Goal: Obtain resource: Obtain resource

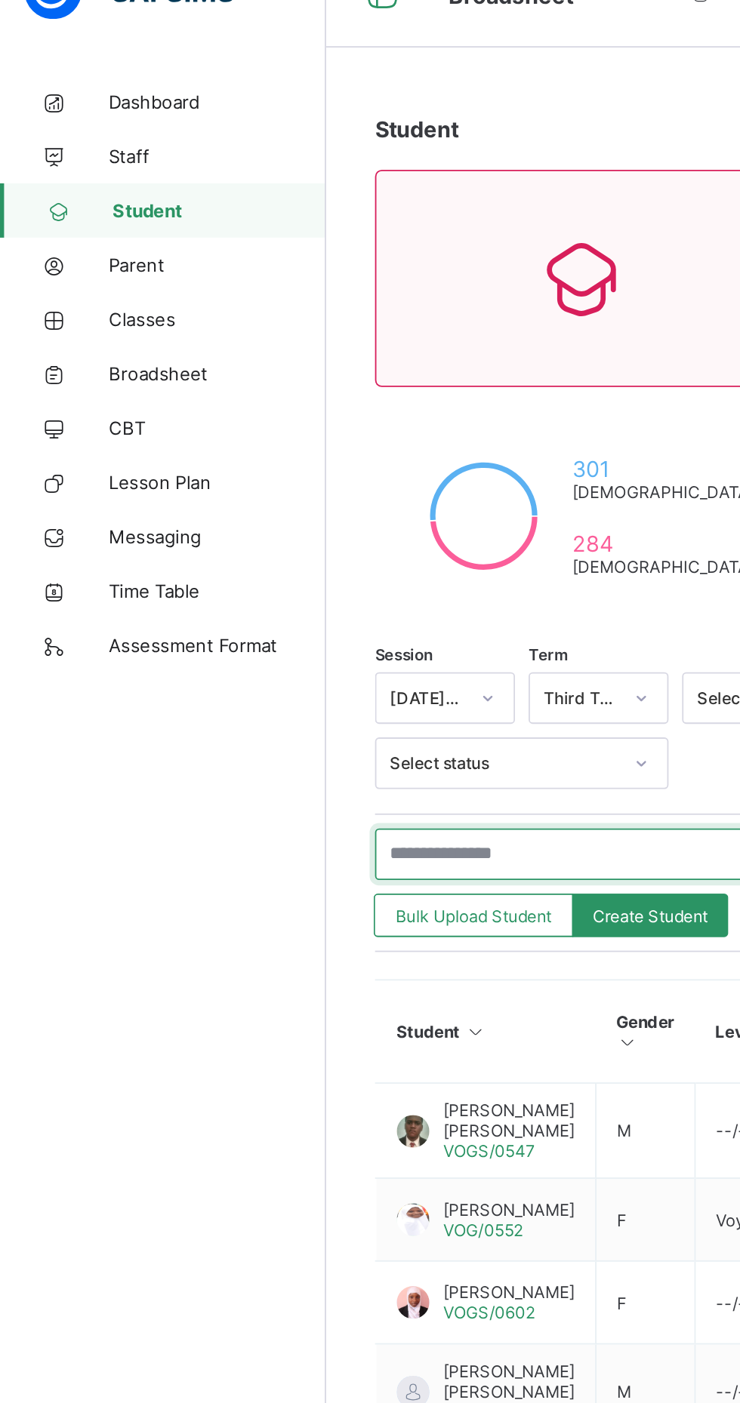
click at [247, 494] on input "text" at bounding box center [321, 508] width 226 height 29
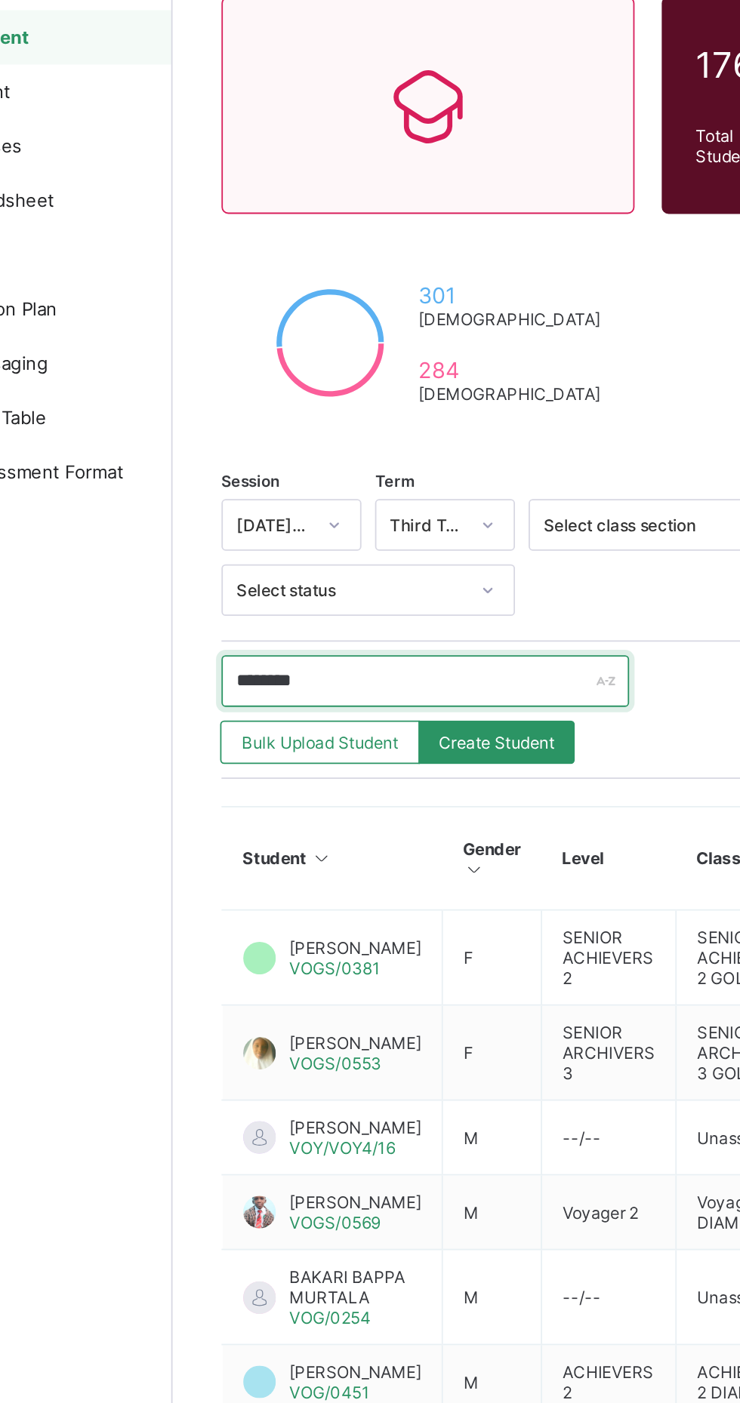
type input "********"
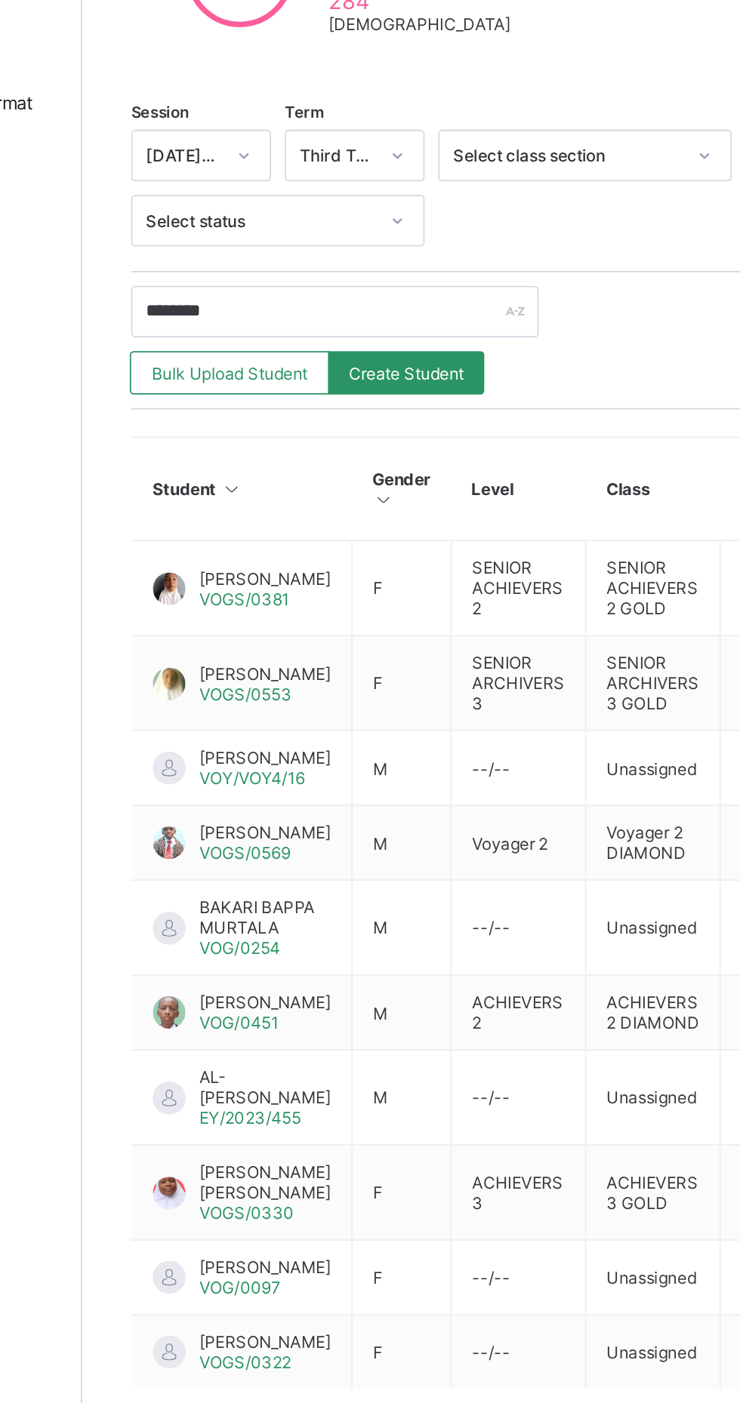
click at [250, 704] on span "[PERSON_NAME]" at bounding box center [282, 709] width 73 height 11
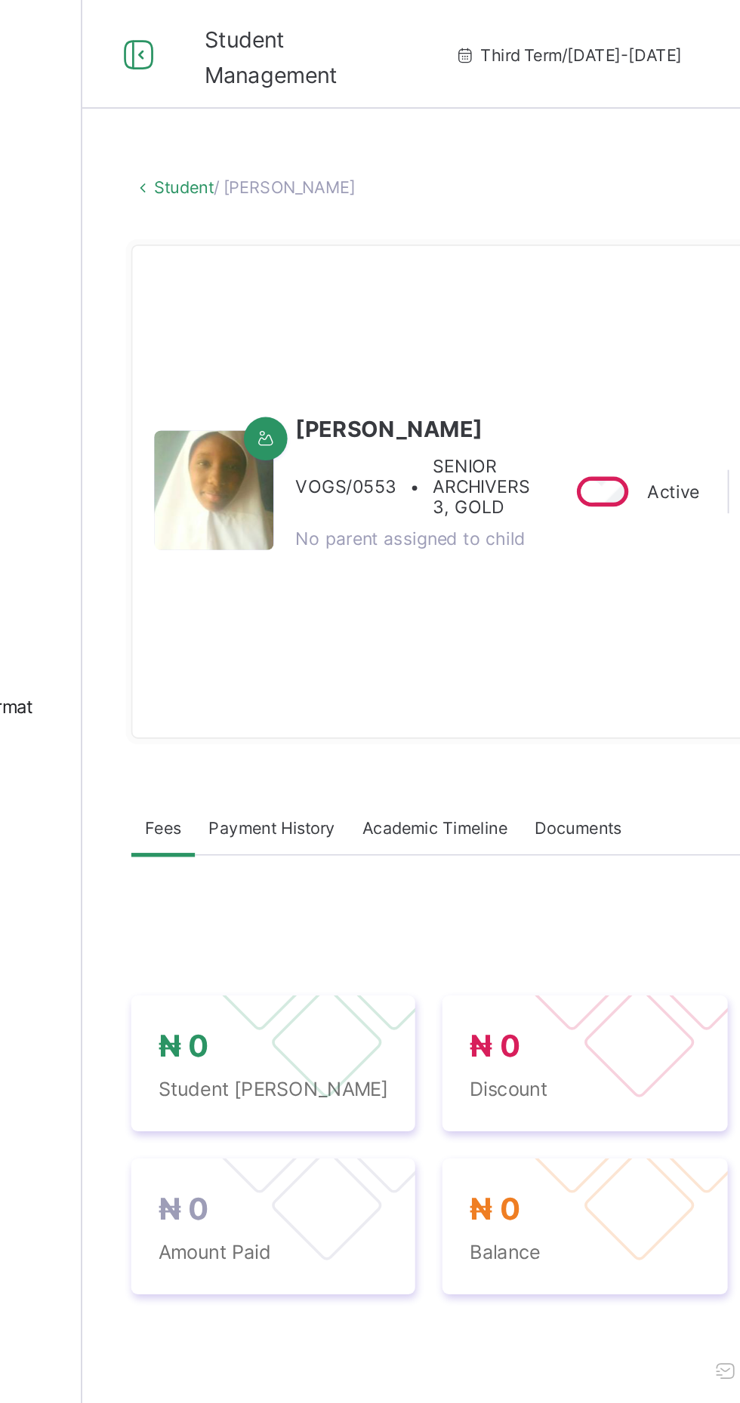
click at [366, 466] on span "Academic Timeline" at bounding box center [377, 459] width 81 height 11
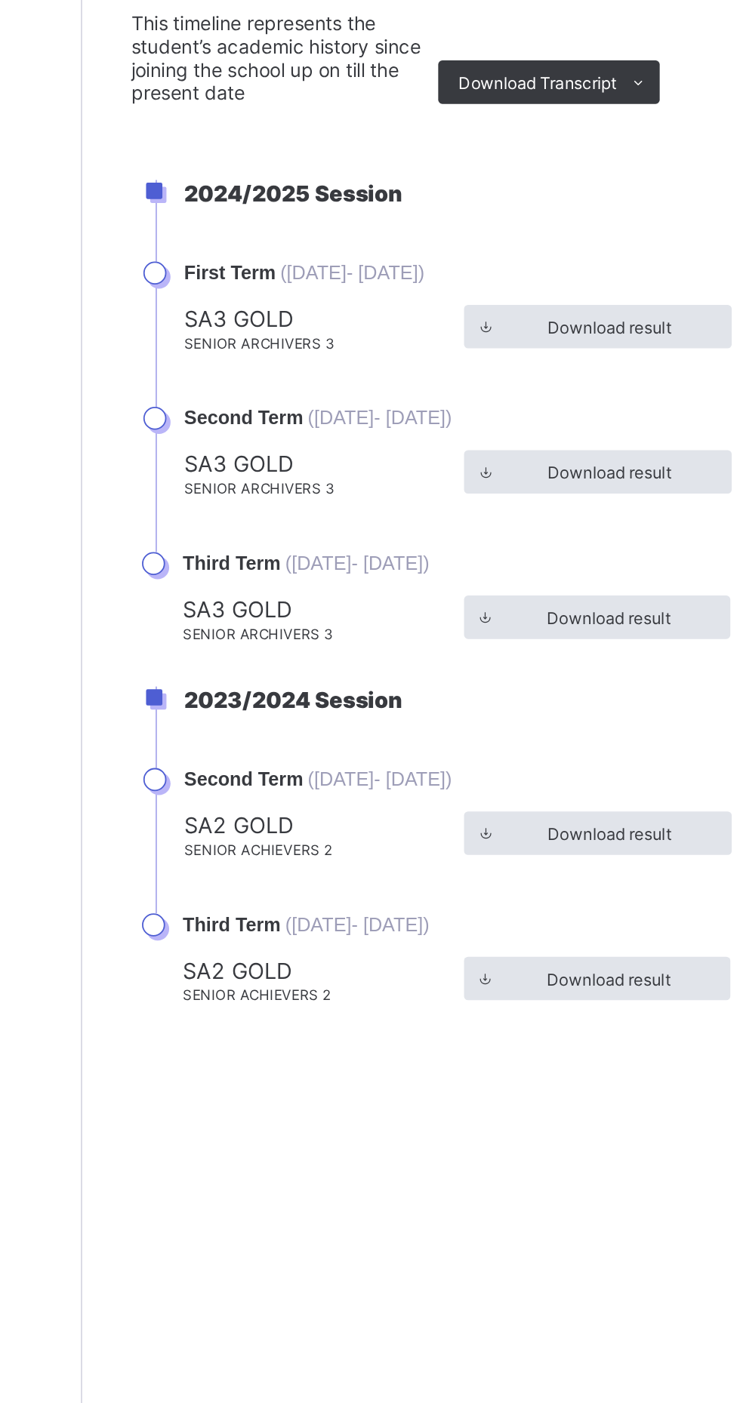
click at [434, 573] on span "Download Transcript" at bounding box center [434, 567] width 88 height 11
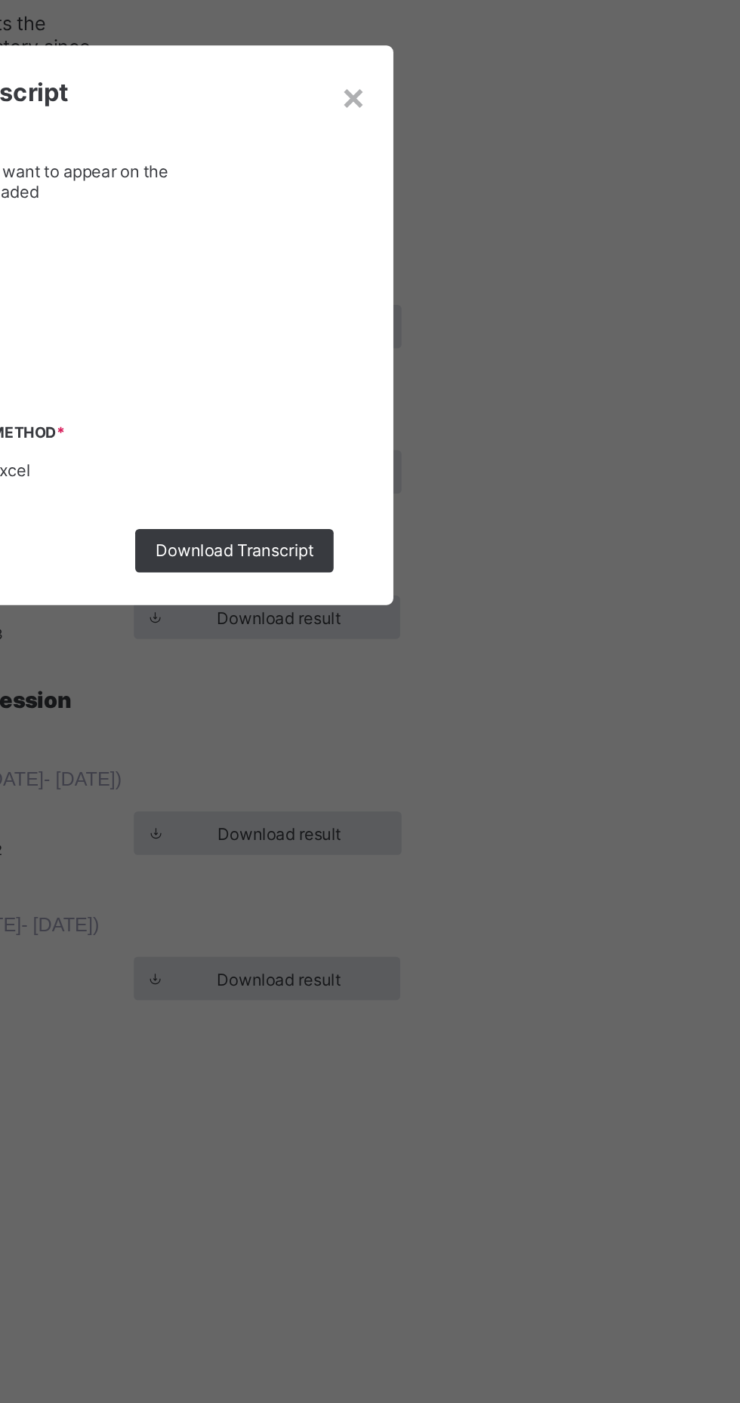
click at [493, 833] on span "Download Transcript" at bounding box center [449, 826] width 88 height 11
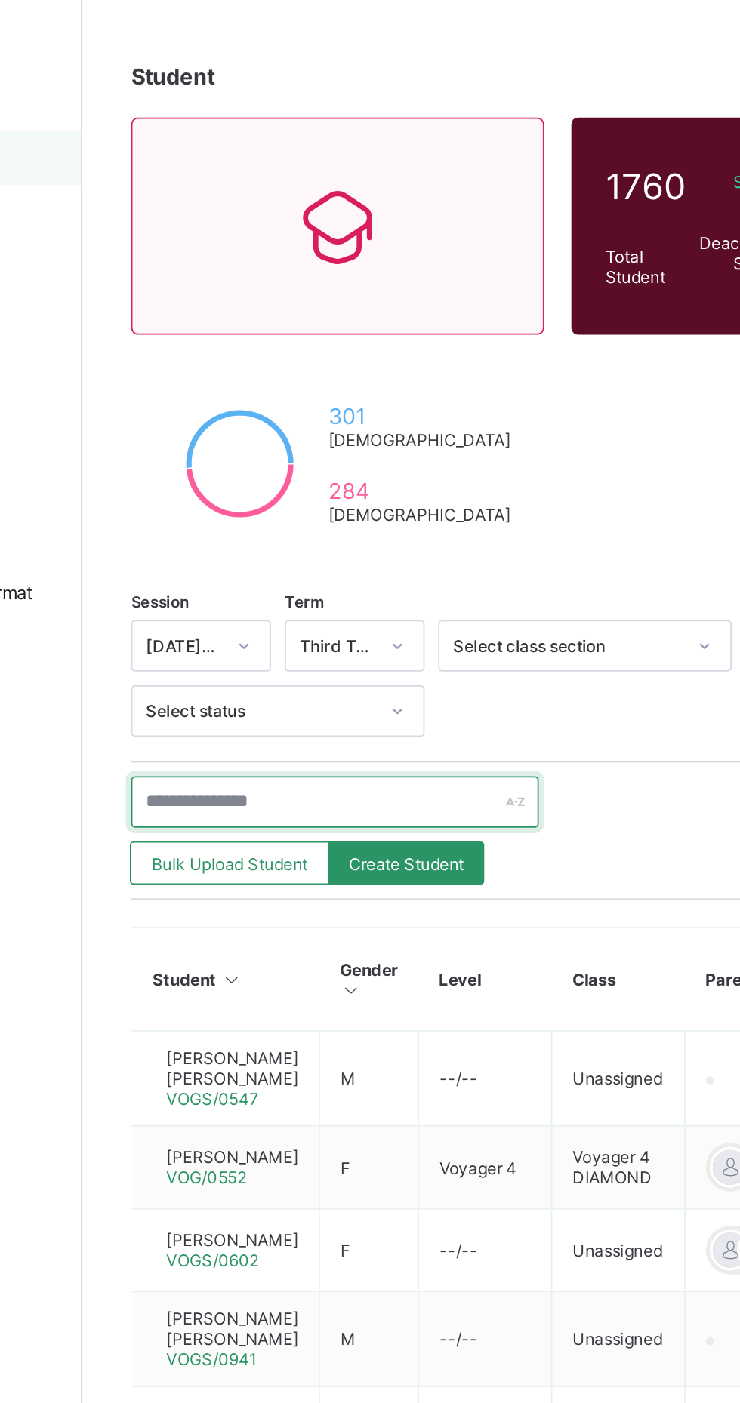
click at [263, 494] on input "text" at bounding box center [321, 508] width 226 height 29
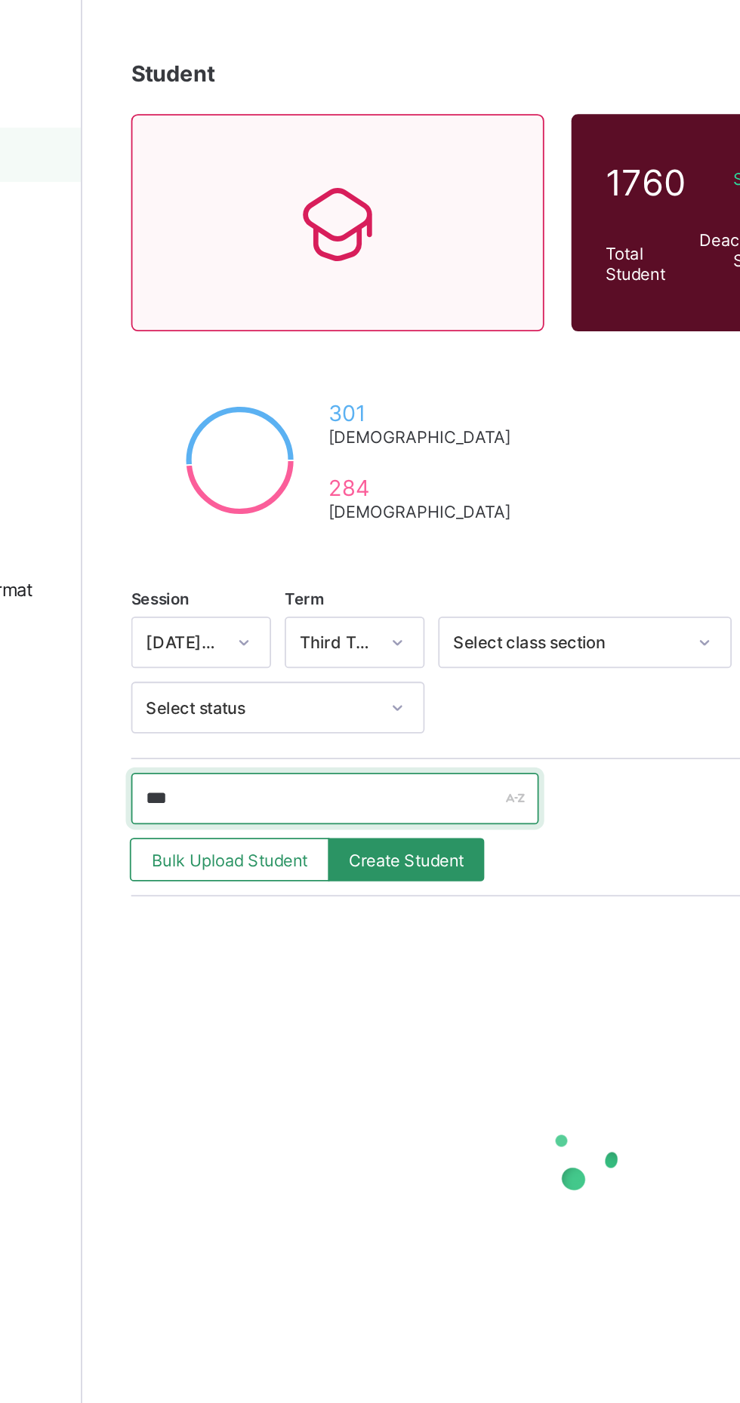
type input "****"
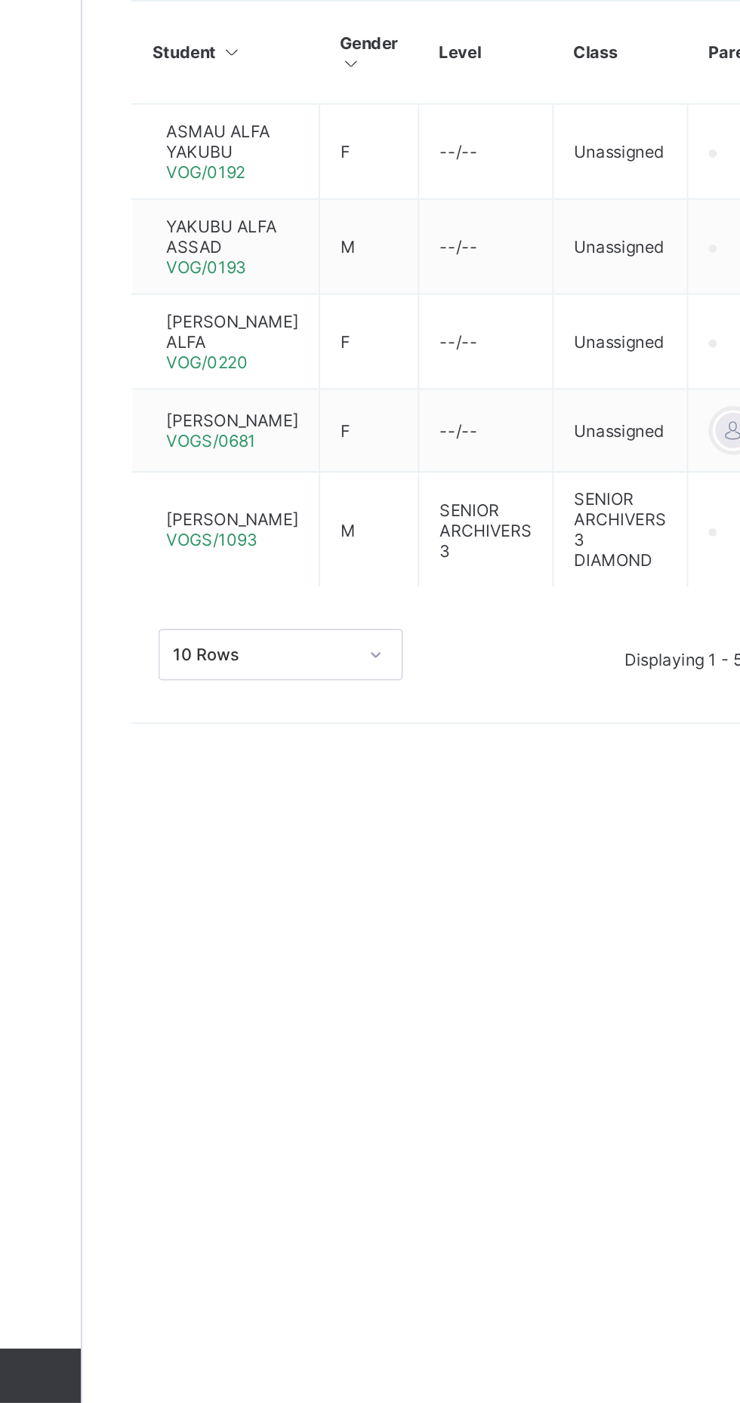
click at [263, 873] on span "[PERSON_NAME]" at bounding box center [264, 866] width 73 height 11
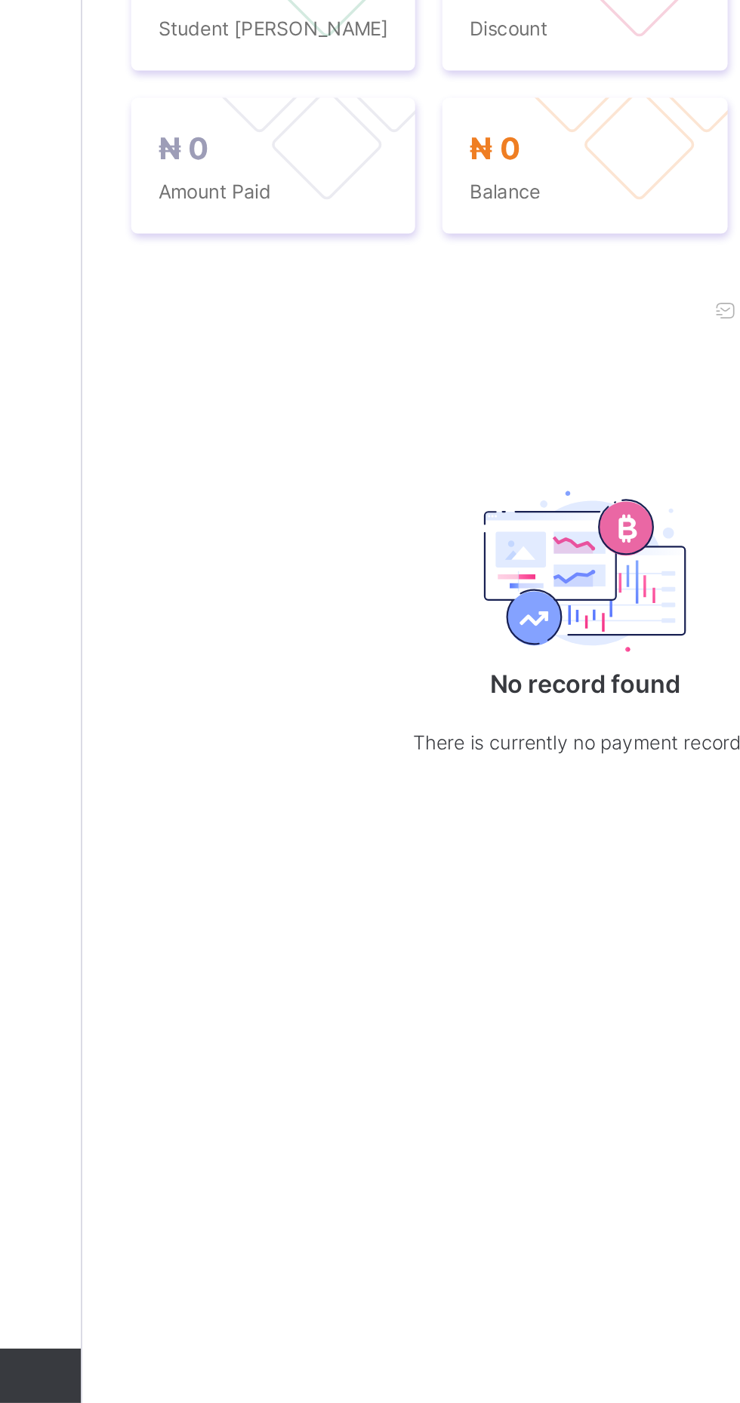
click at [382, 454] on span "Academic Timeline" at bounding box center [377, 448] width 81 height 11
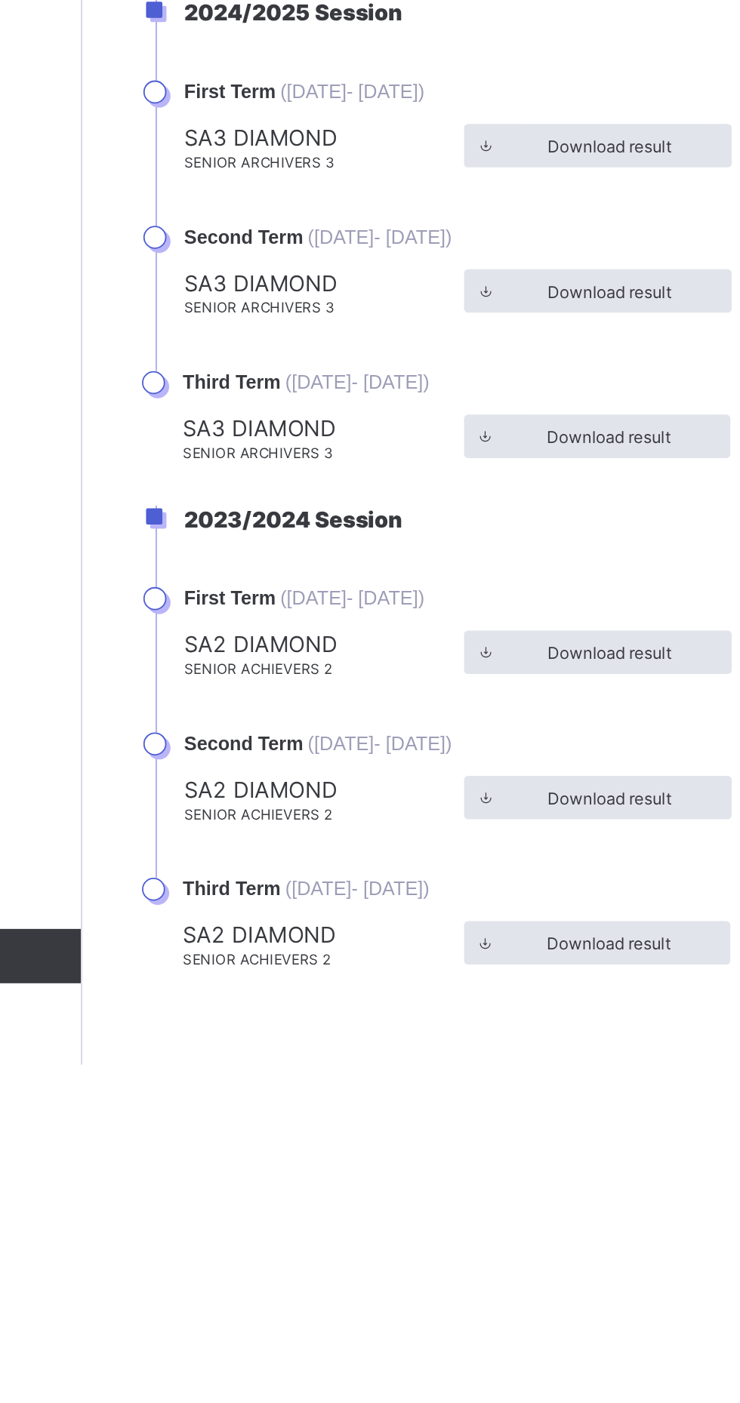
click at [449, 562] on span "Download Transcript" at bounding box center [434, 555] width 88 height 11
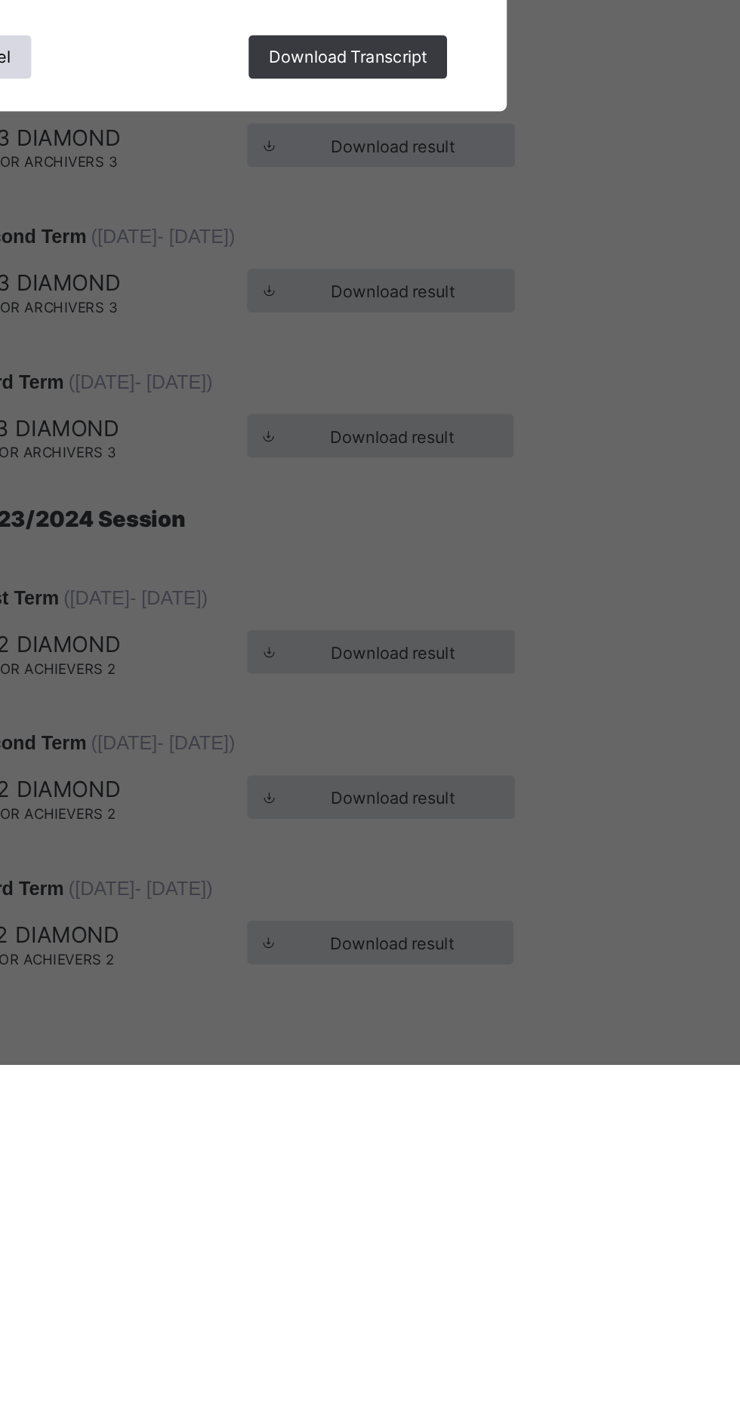
click at [504, 855] on div "Download Transcript" at bounding box center [449, 843] width 110 height 24
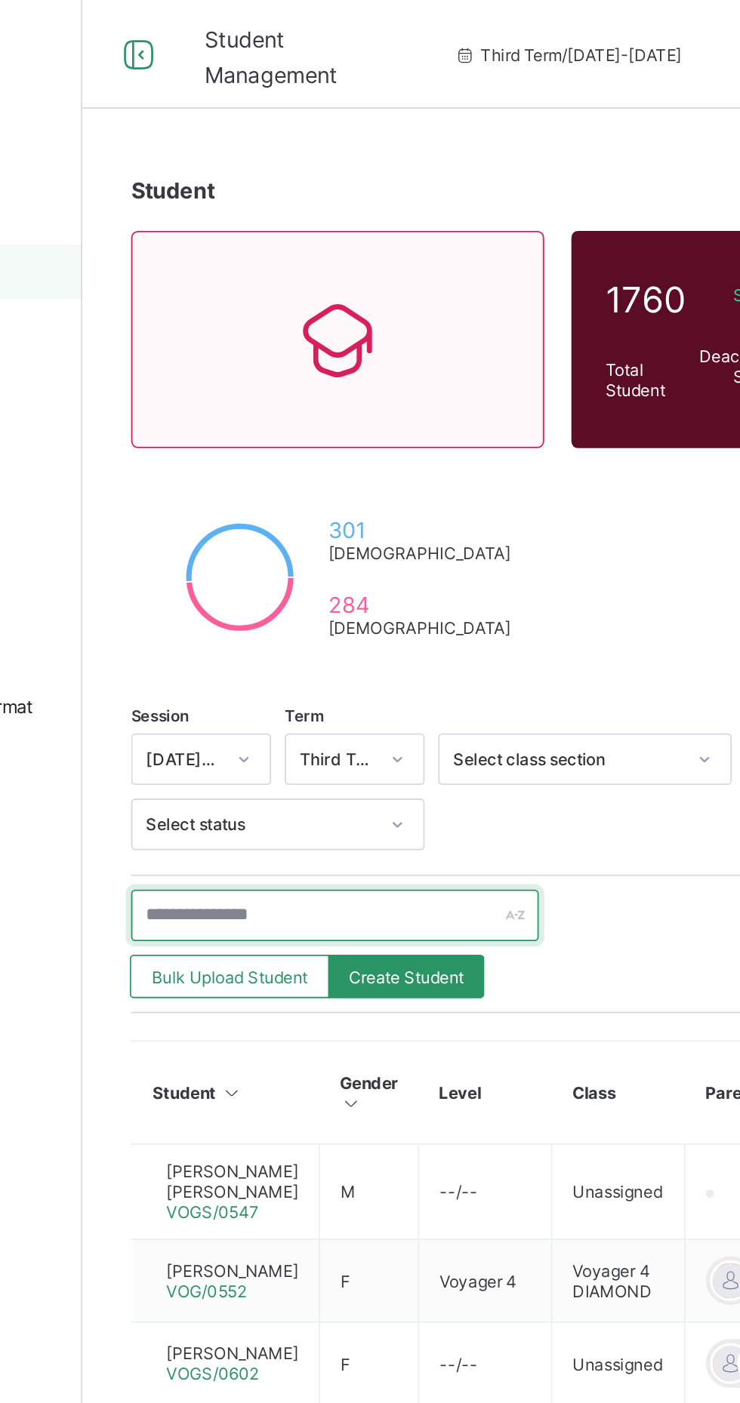
click at [303, 494] on input "text" at bounding box center [321, 508] width 226 height 29
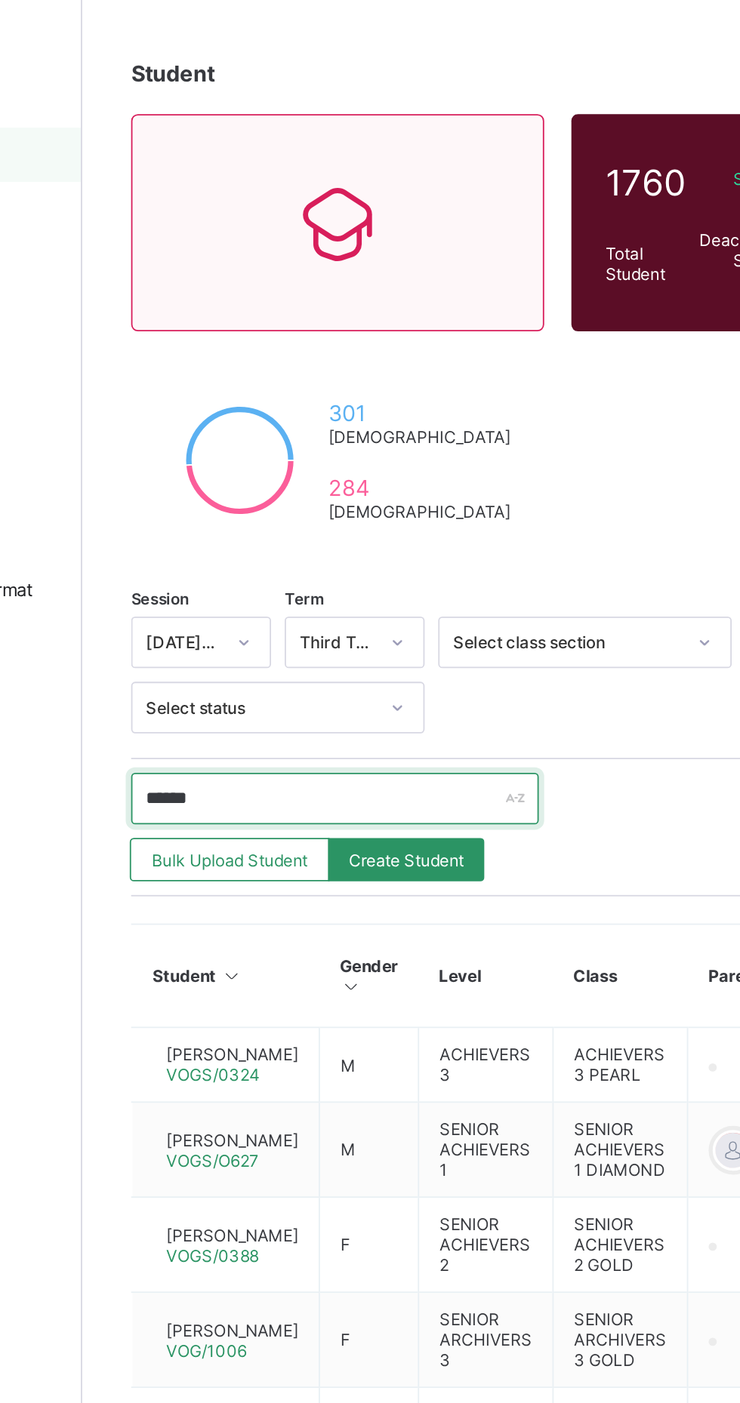
type input "*******"
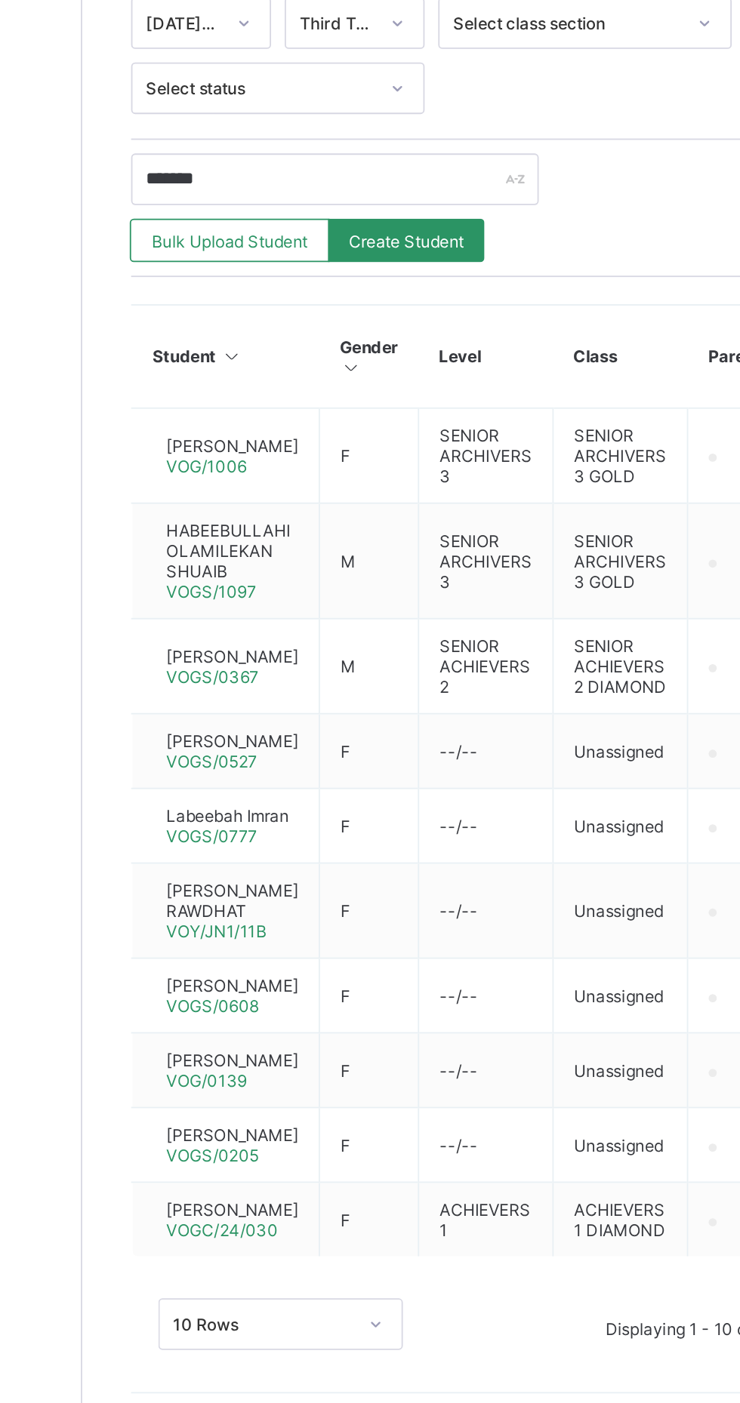
click at [260, 651] on span "[PERSON_NAME]" at bounding box center [264, 656] width 73 height 11
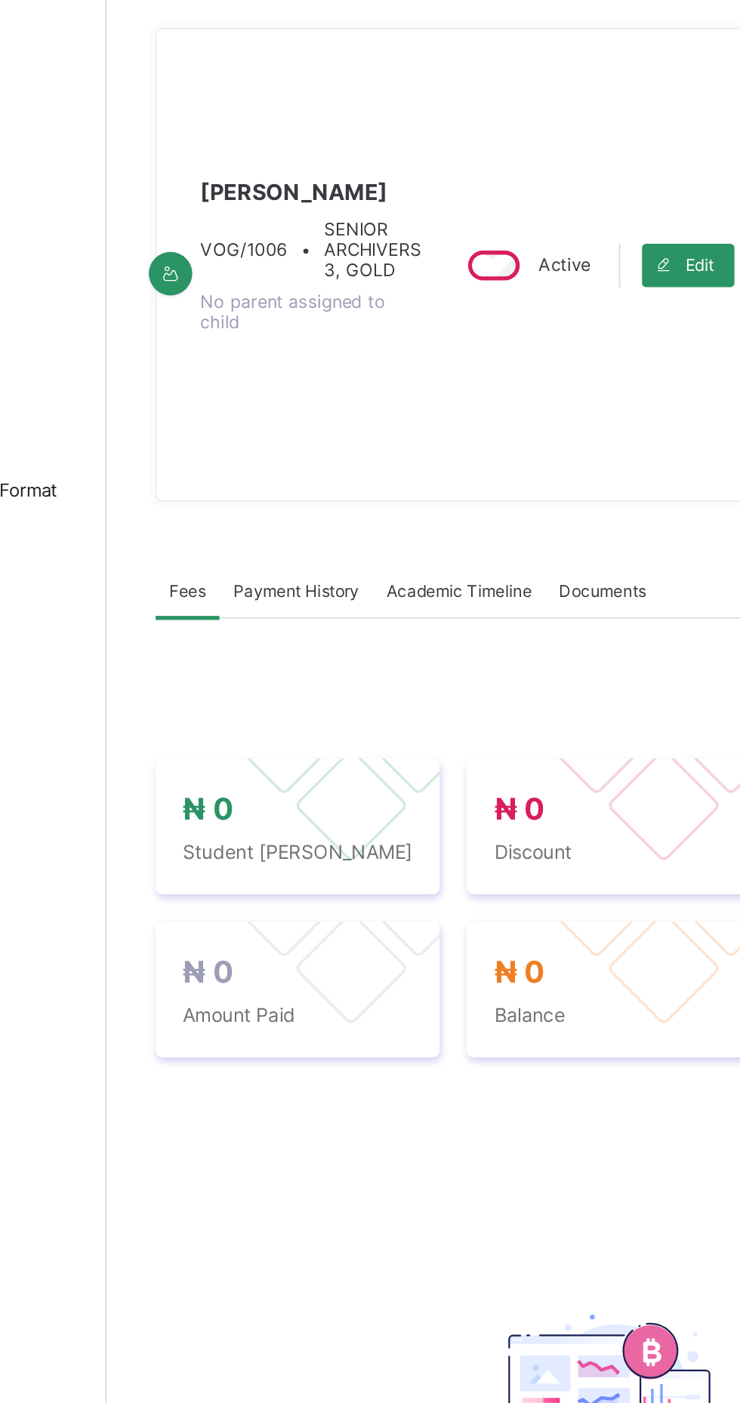
click at [370, 463] on div "Academic Timeline" at bounding box center [377, 448] width 96 height 30
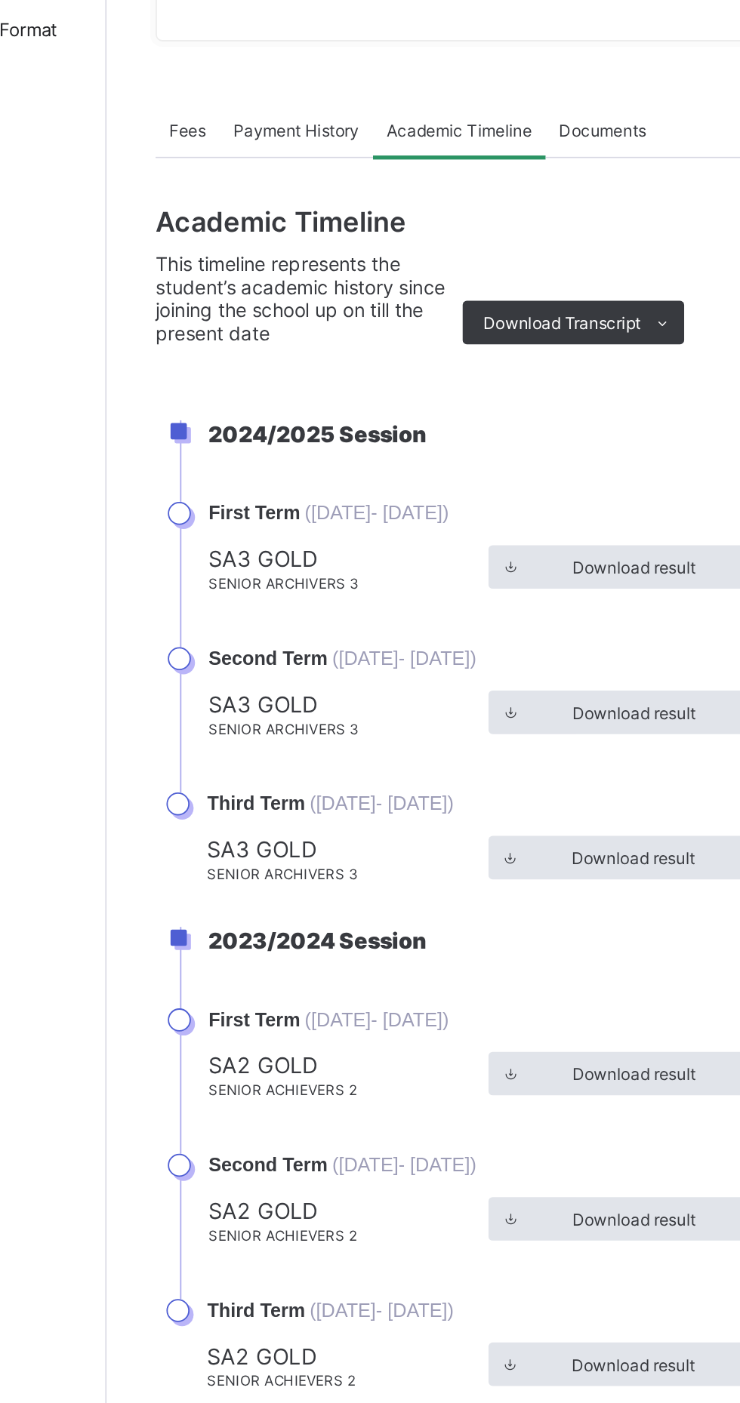
click at [431, 562] on span "Download Transcript" at bounding box center [434, 555] width 88 height 11
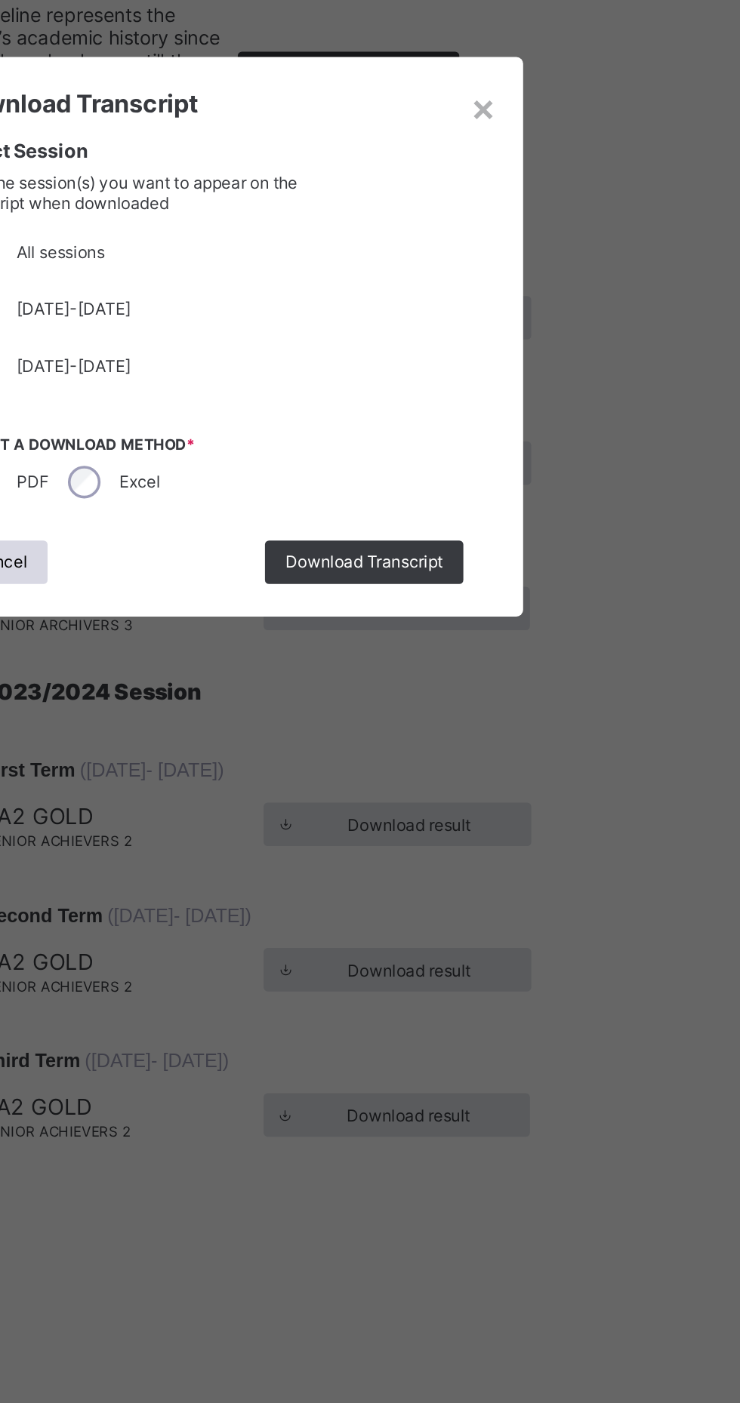
click at [273, 839] on div "Cancel" at bounding box center [246, 827] width 53 height 24
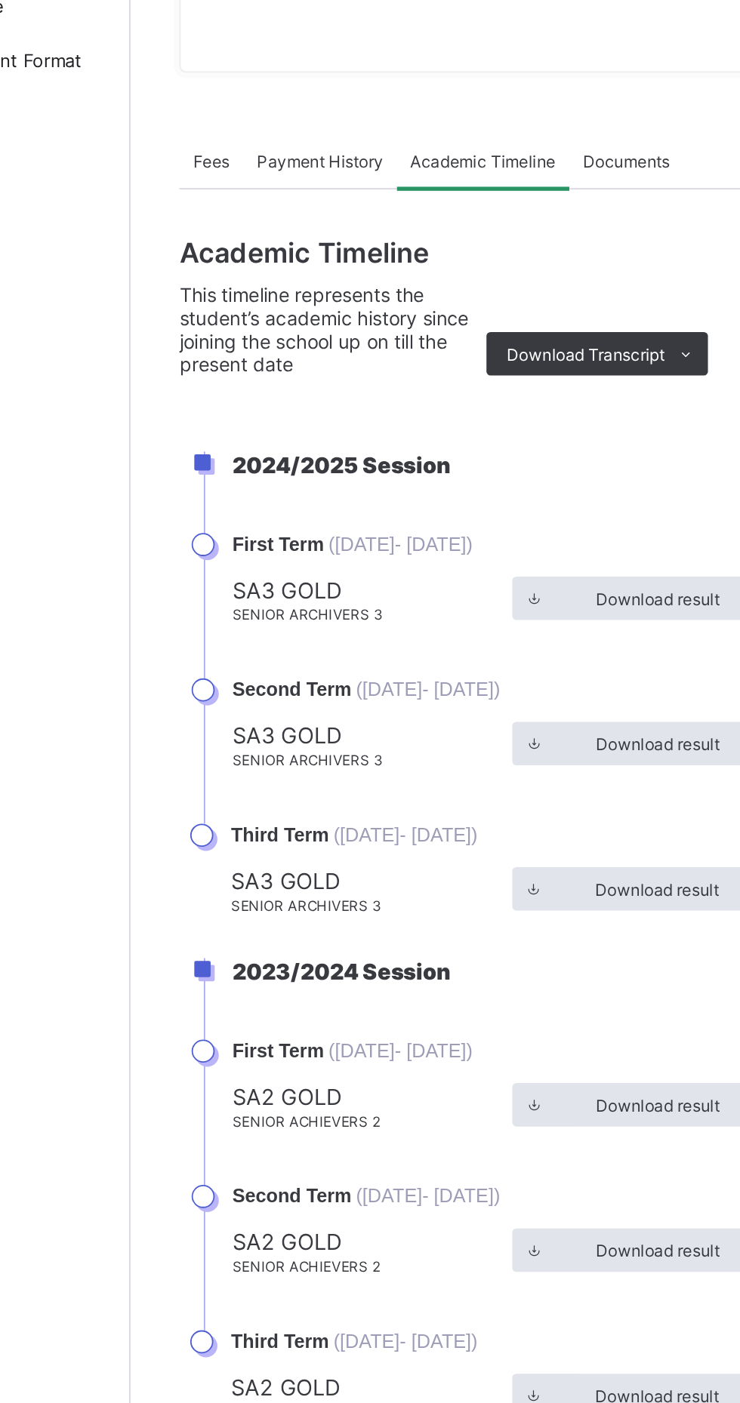
click at [445, 562] on span "Download Transcript" at bounding box center [434, 555] width 88 height 11
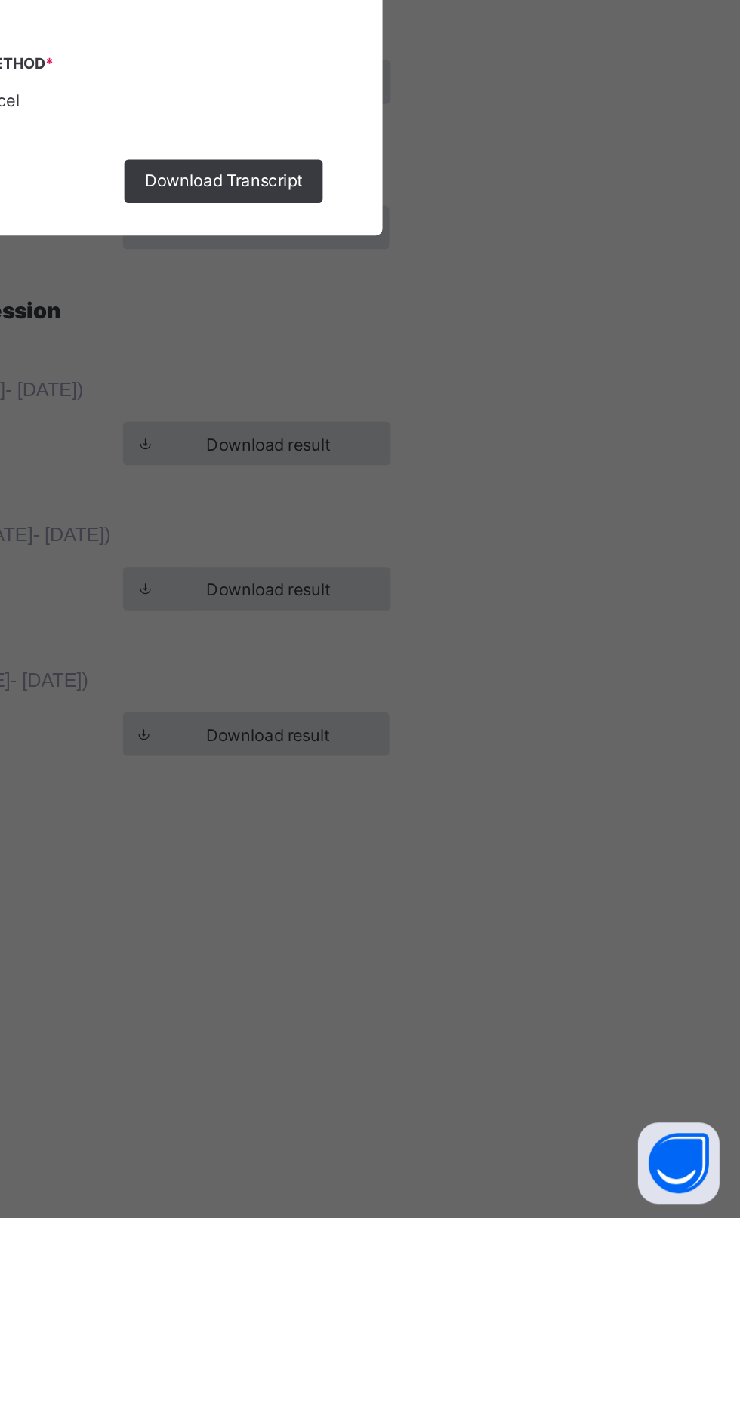
click at [522, 587] on div "×" at bounding box center [515, 575] width 14 height 26
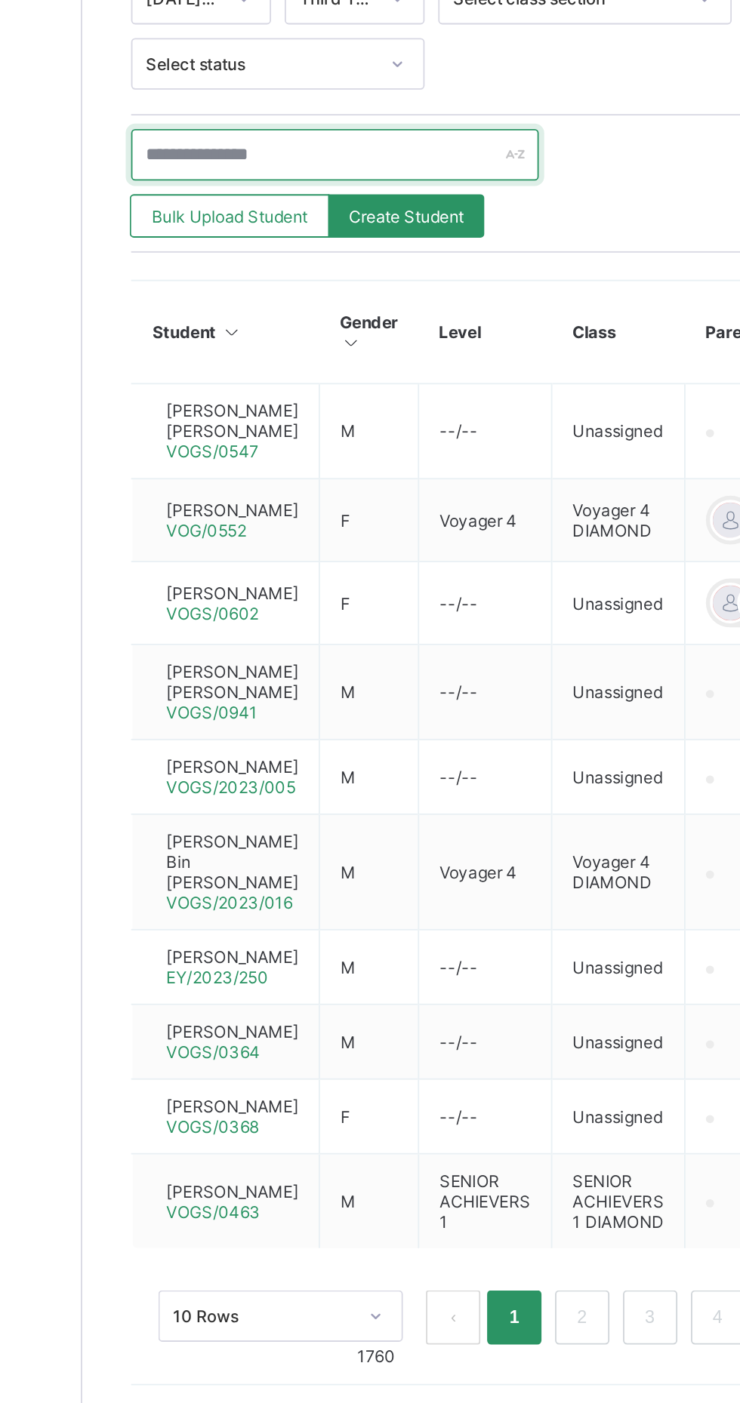
click at [239, 496] on input "text" at bounding box center [321, 508] width 226 height 29
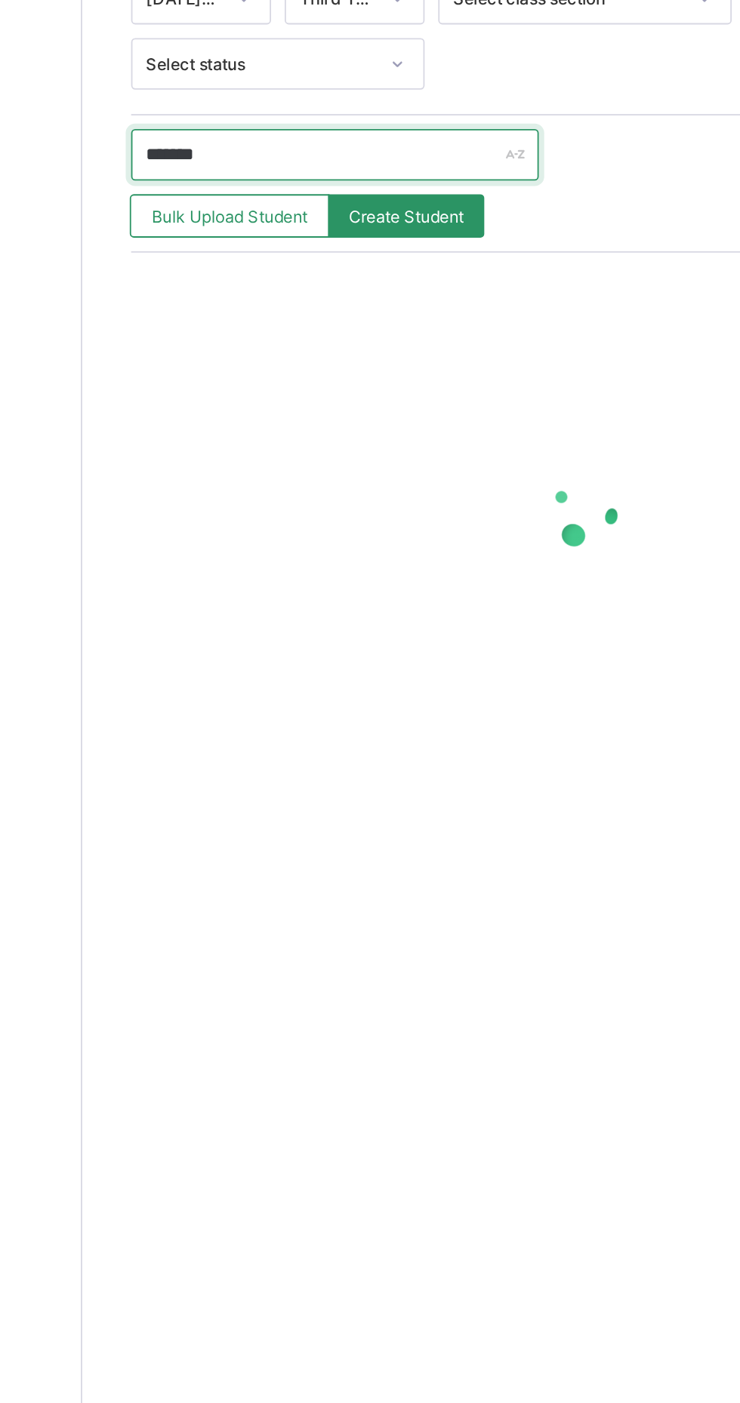
type input "********"
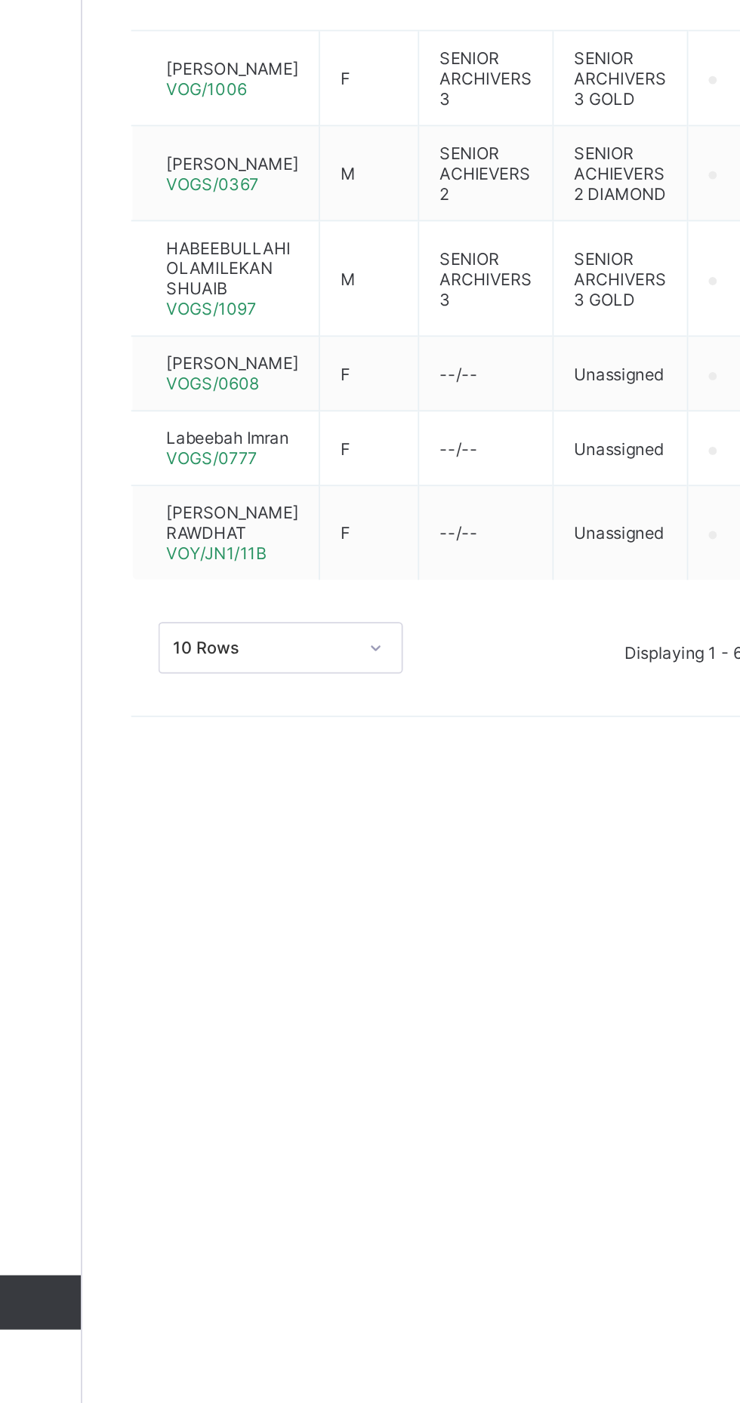
click at [266, 815] on span "[PERSON_NAME]" at bounding box center [264, 820] width 73 height 11
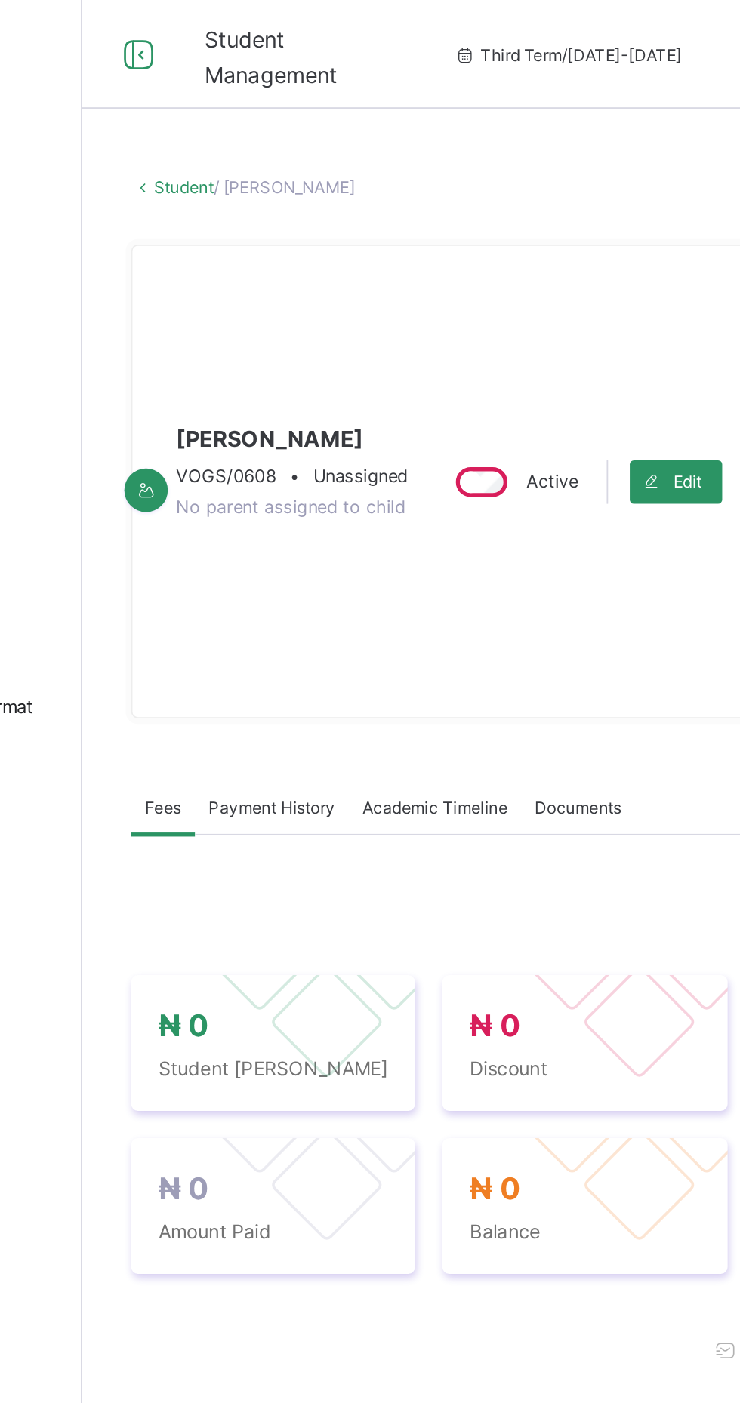
click at [332, 251] on span "[PERSON_NAME]" at bounding box center [297, 243] width 129 height 15
click at [321, 251] on span "[PERSON_NAME]" at bounding box center [297, 243] width 129 height 15
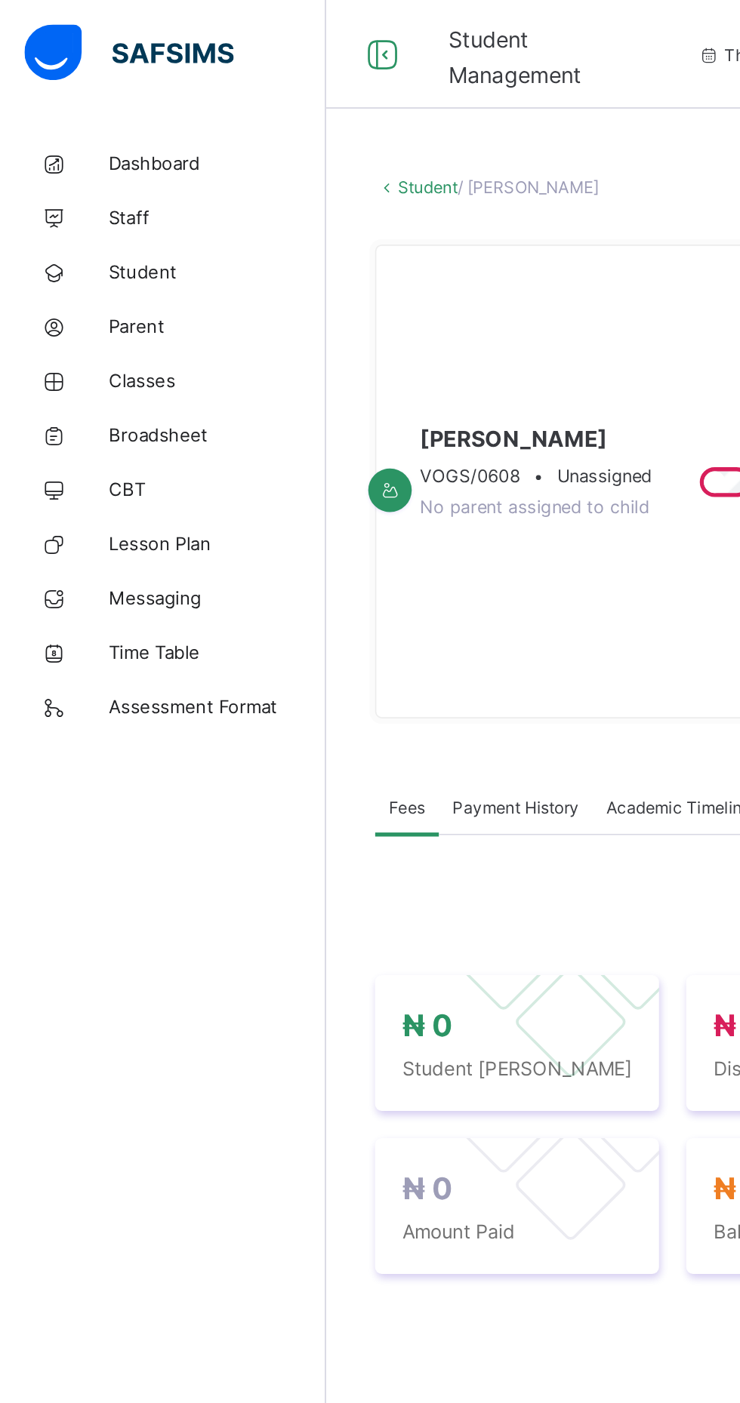
click at [347, 463] on div "Academic Timeline" at bounding box center [377, 448] width 96 height 30
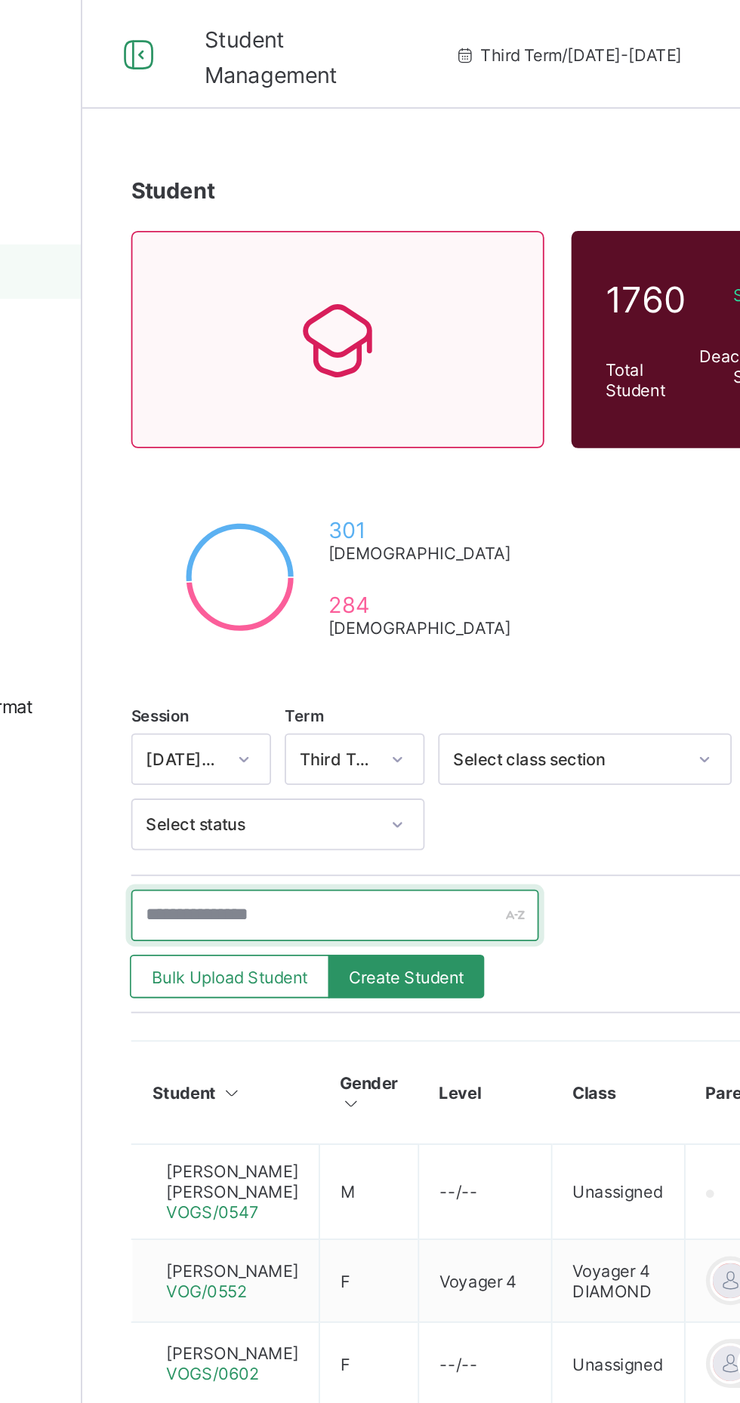
click at [284, 494] on input "text" at bounding box center [321, 508] width 226 height 29
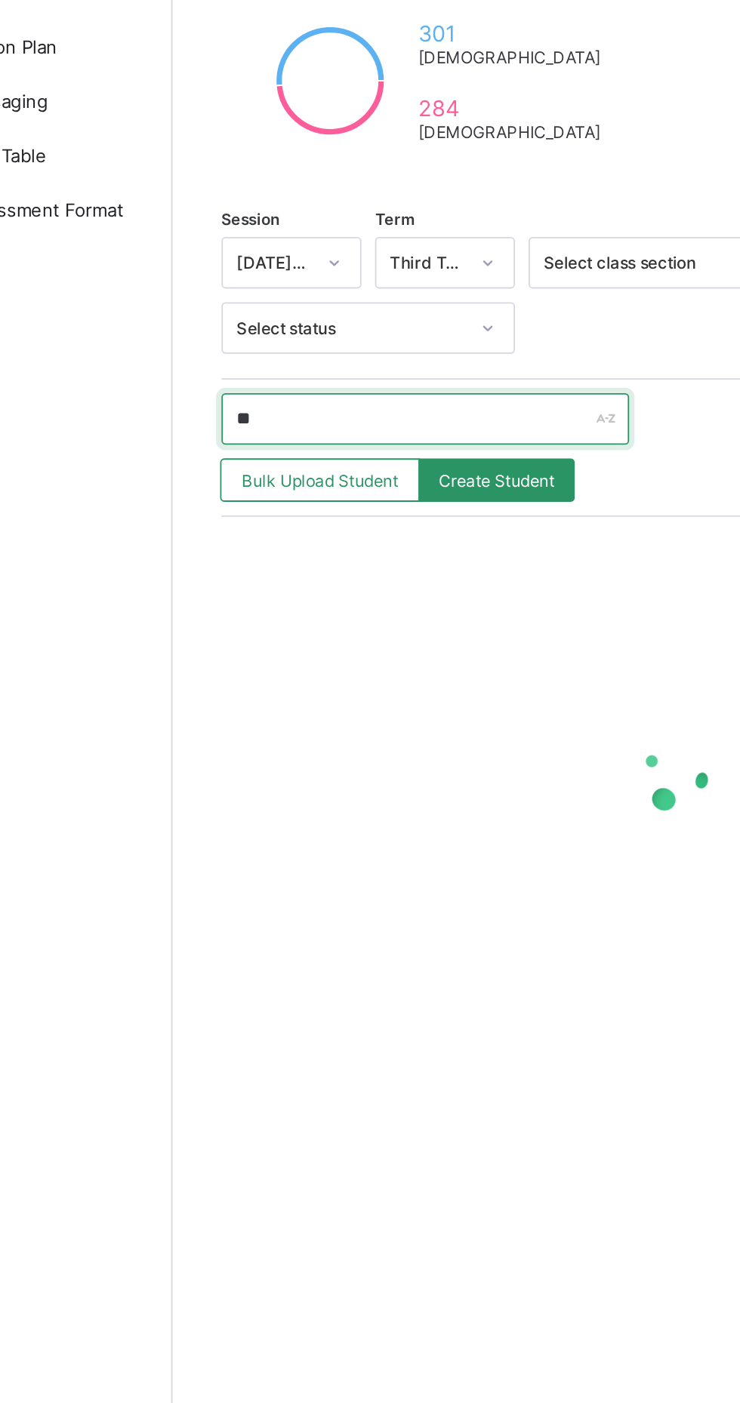
type input "********"
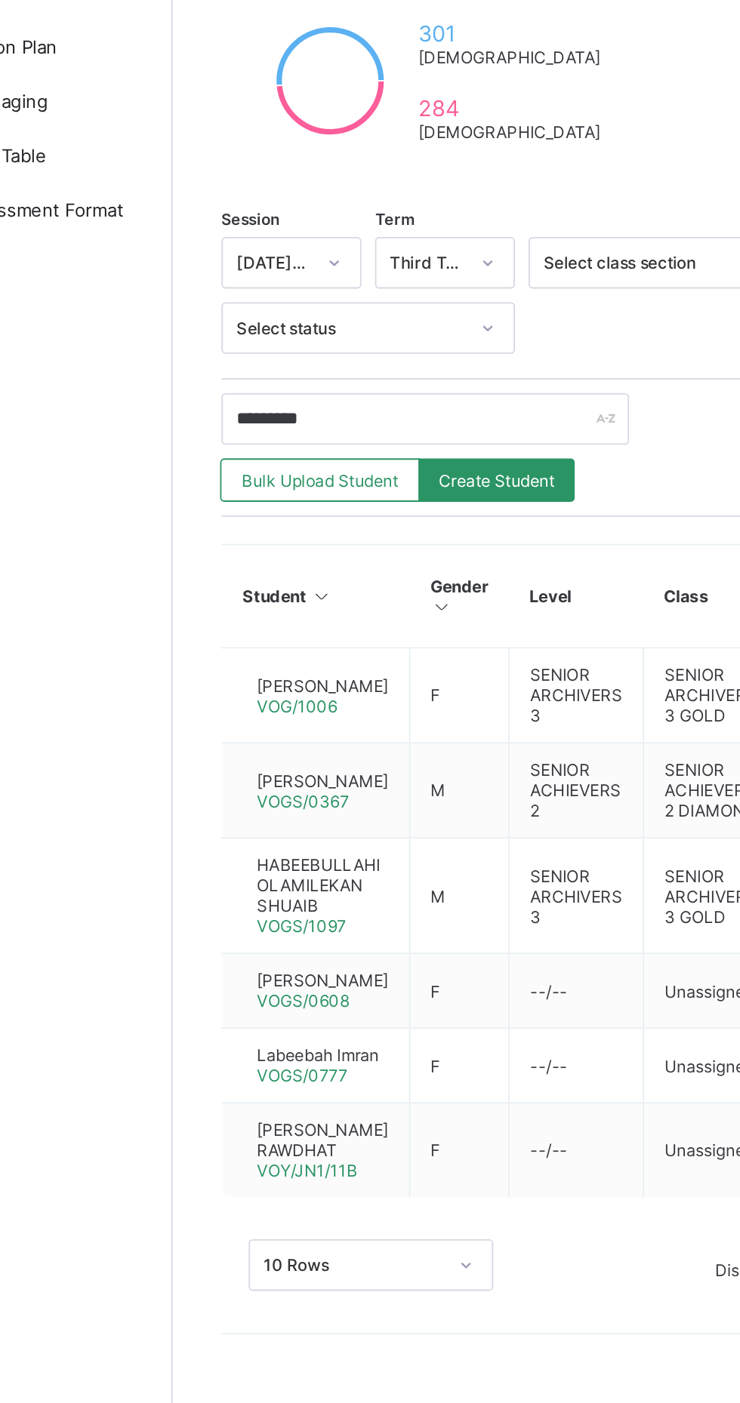
click at [263, 651] on span "[PERSON_NAME]" at bounding box center [264, 656] width 73 height 11
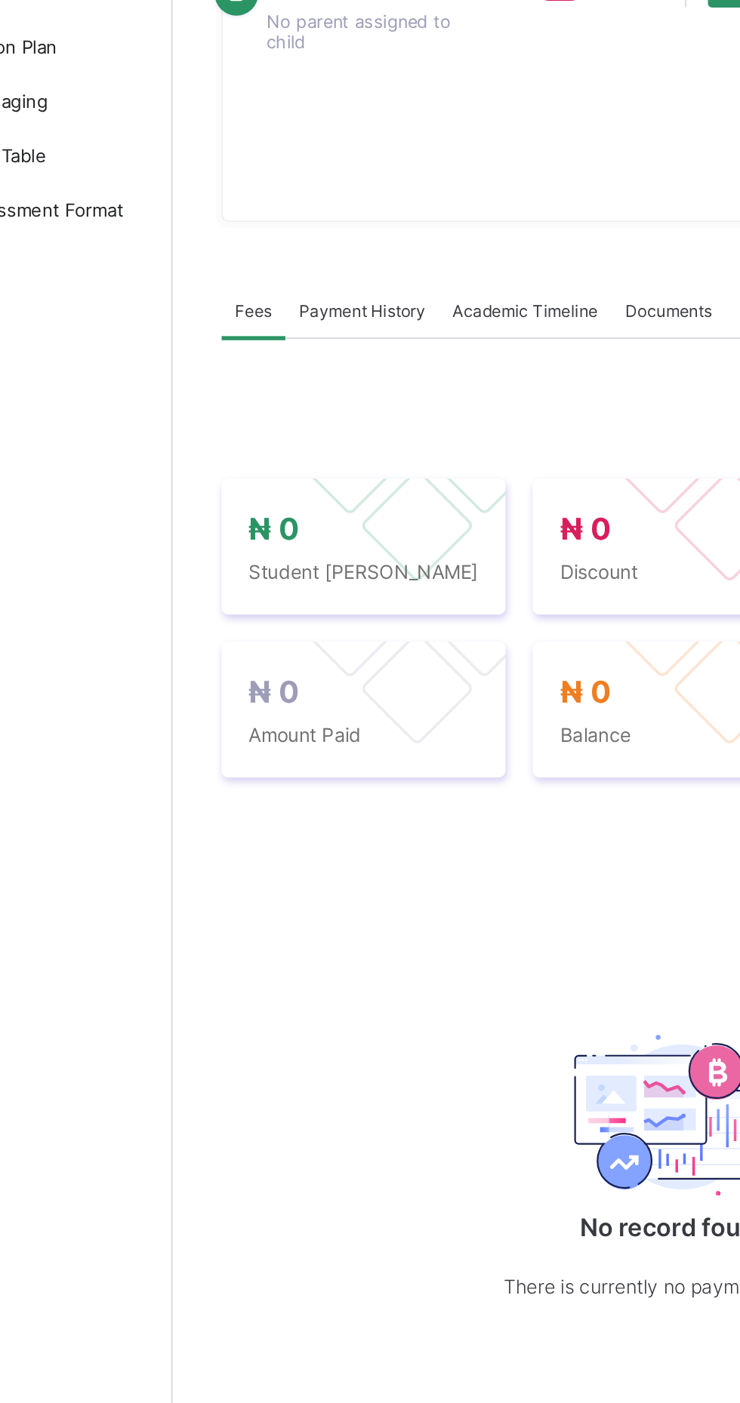
click at [364, 454] on span "Academic Timeline" at bounding box center [377, 448] width 81 height 11
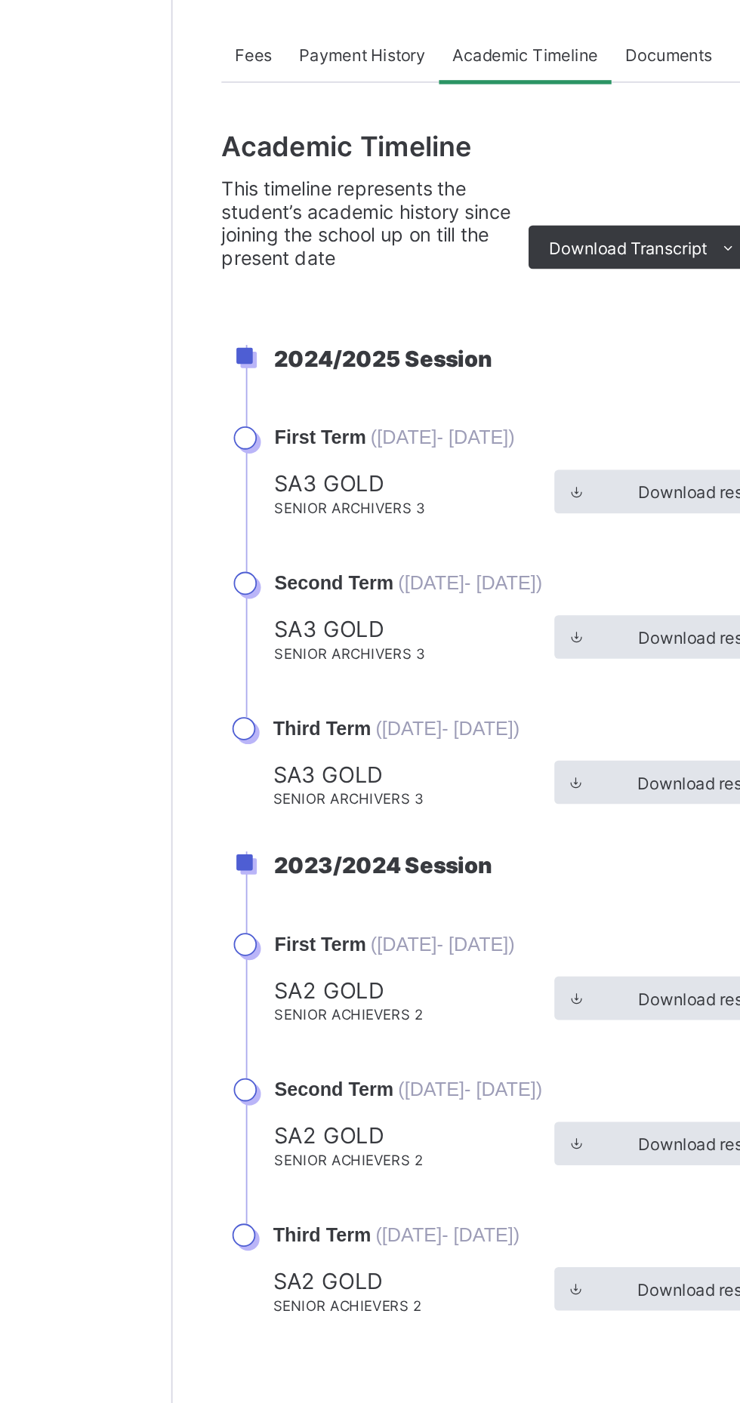
click at [457, 562] on span "Download Transcript" at bounding box center [434, 555] width 88 height 11
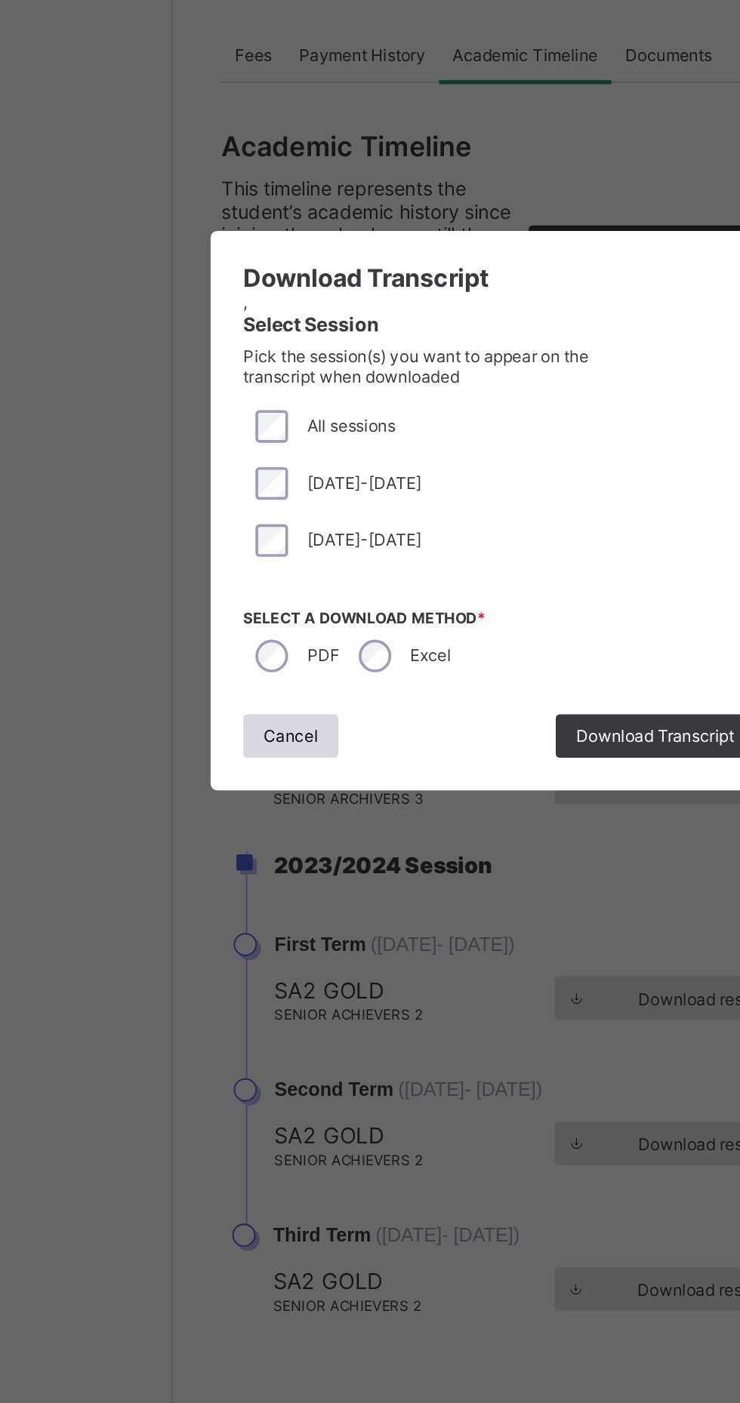
click at [447, 855] on div "× Download Transcript , Select Session Pick the session(s) you want to appear o…" at bounding box center [370, 701] width 740 height 1403
click at [262, 833] on span "Cancel" at bounding box center [247, 826] width 30 height 11
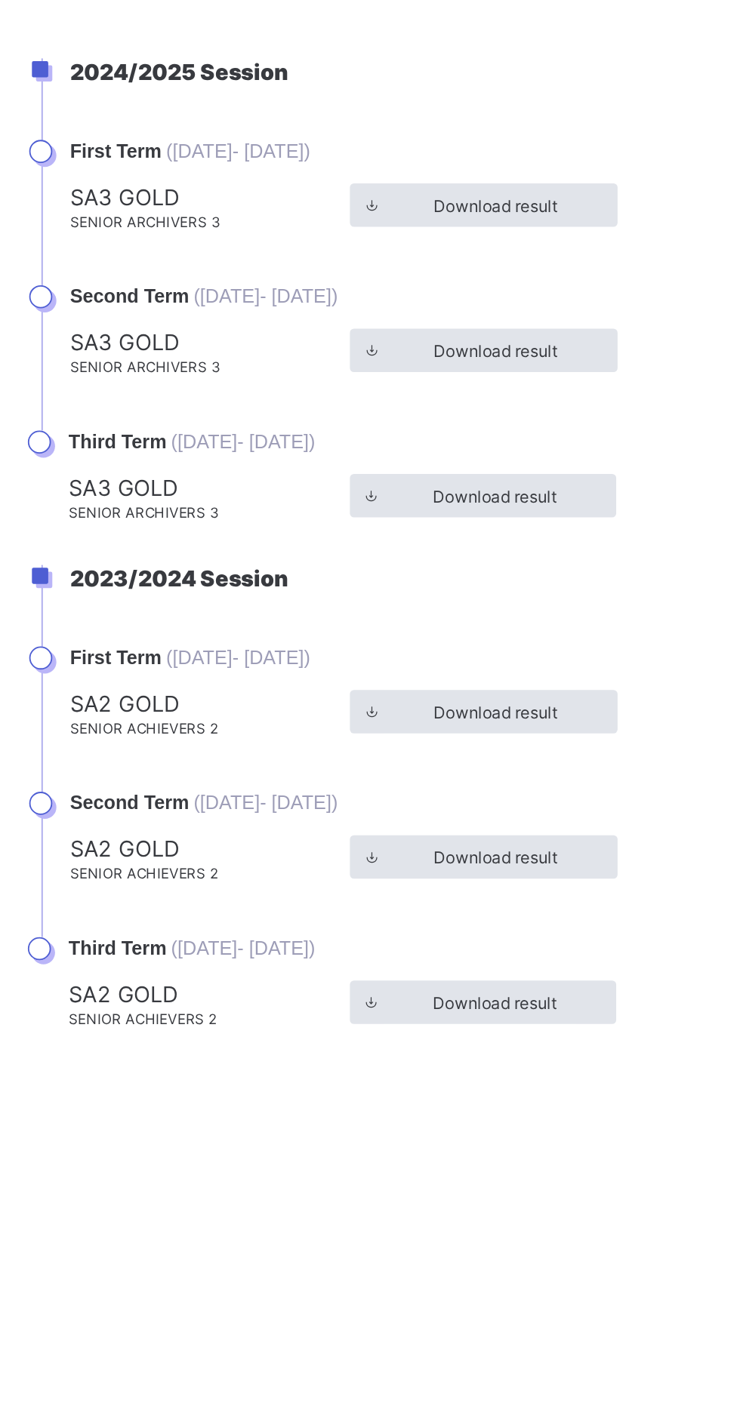
click at [439, 562] on span "Download Transcript" at bounding box center [434, 555] width 88 height 11
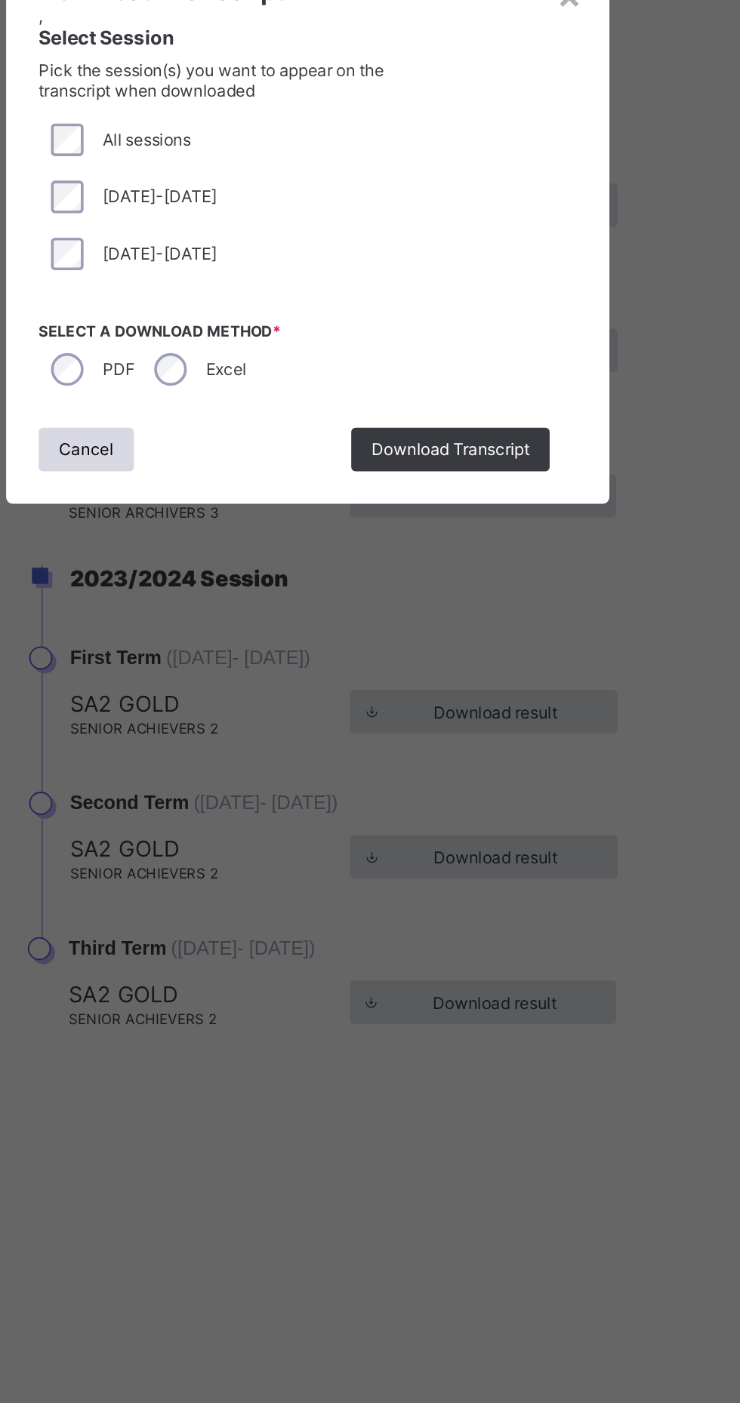
click at [493, 833] on span "Download Transcript" at bounding box center [449, 826] width 88 height 11
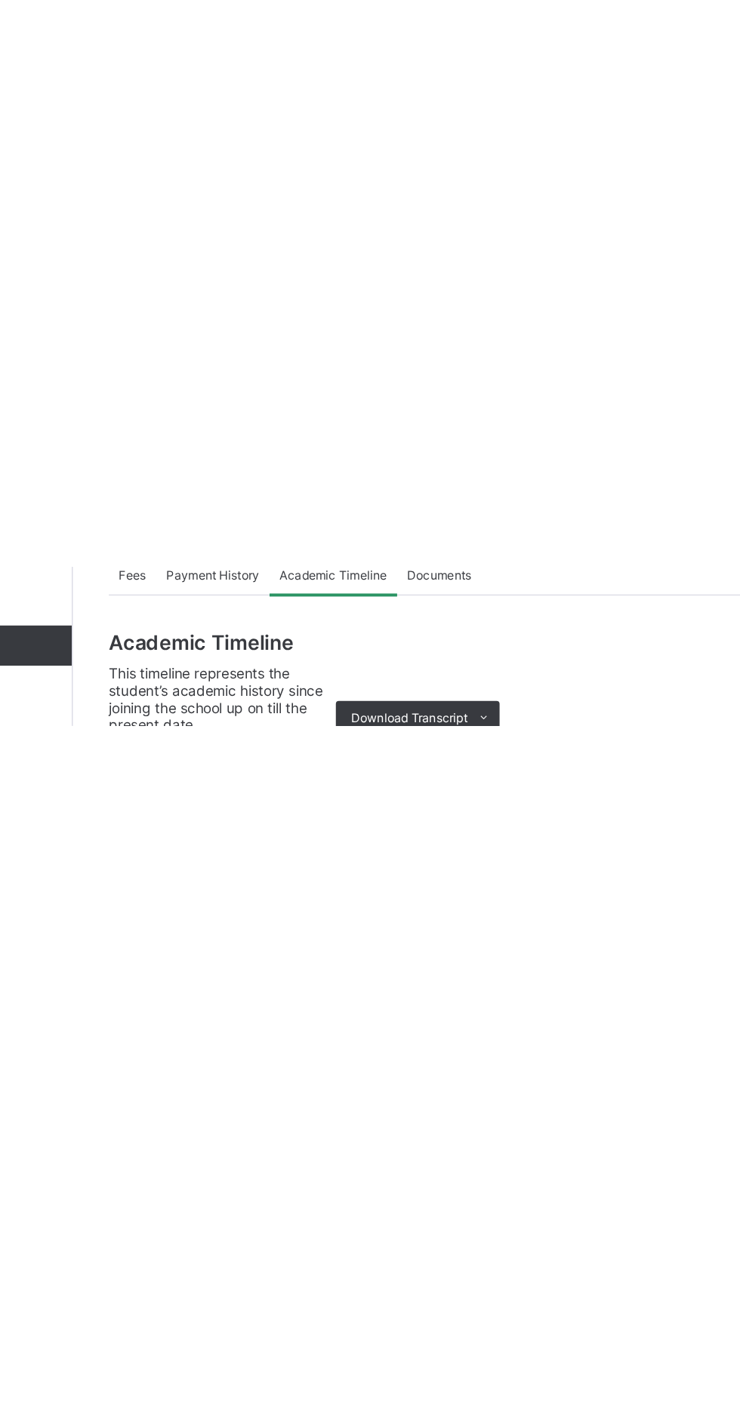
scroll to position [0, 106]
